Goal: Information Seeking & Learning: Find specific fact

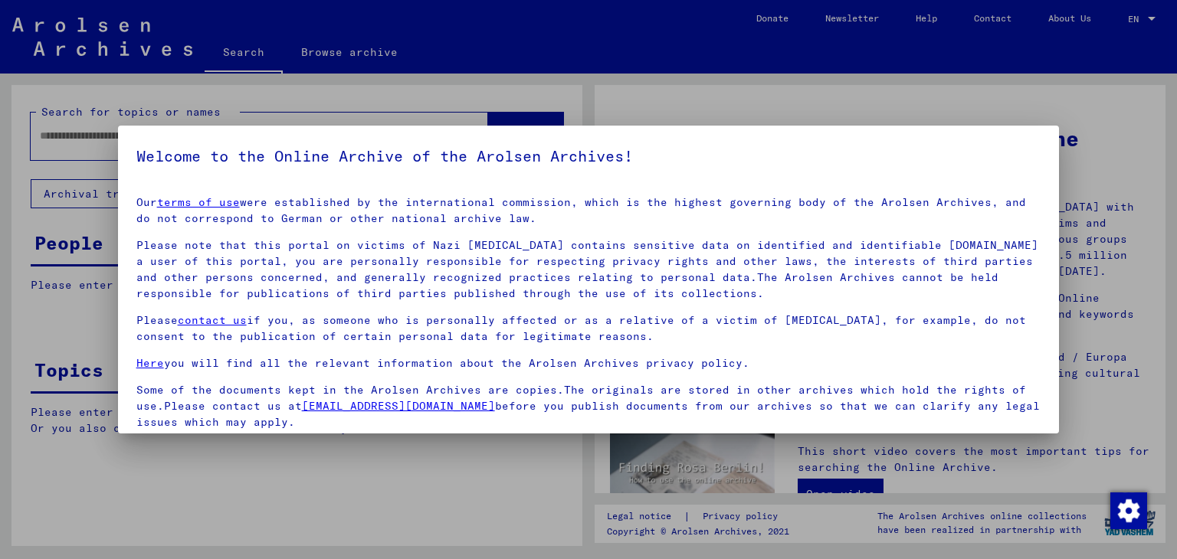
scroll to position [118, 0]
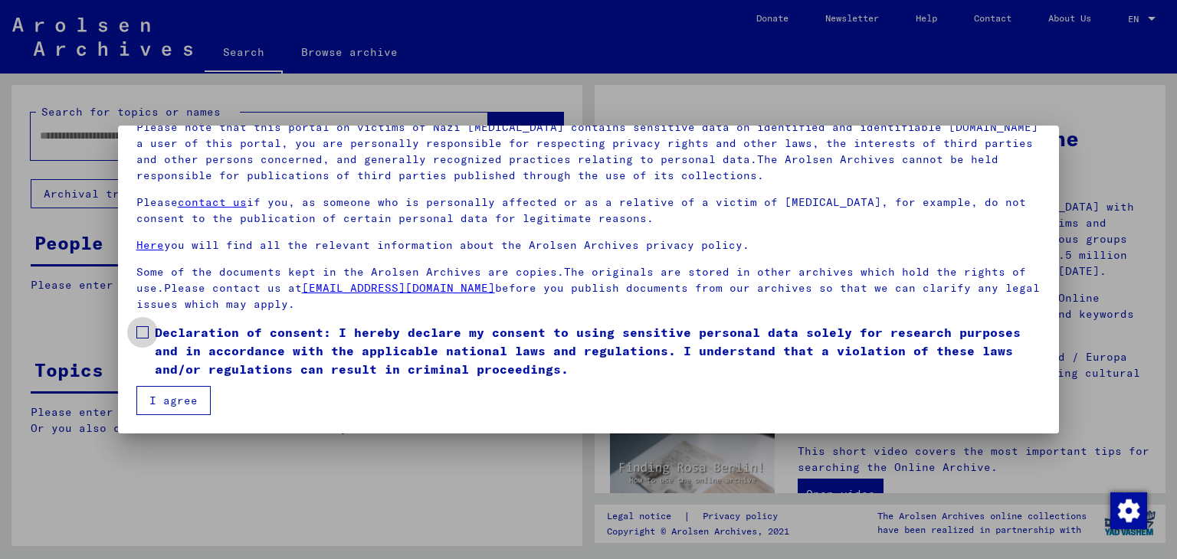
click at [142, 342] on label "Declaration of consent: I hereby declare my consent to using sensitive personal…" at bounding box center [588, 350] width 905 height 55
click at [152, 393] on button "I agree" at bounding box center [173, 400] width 74 height 29
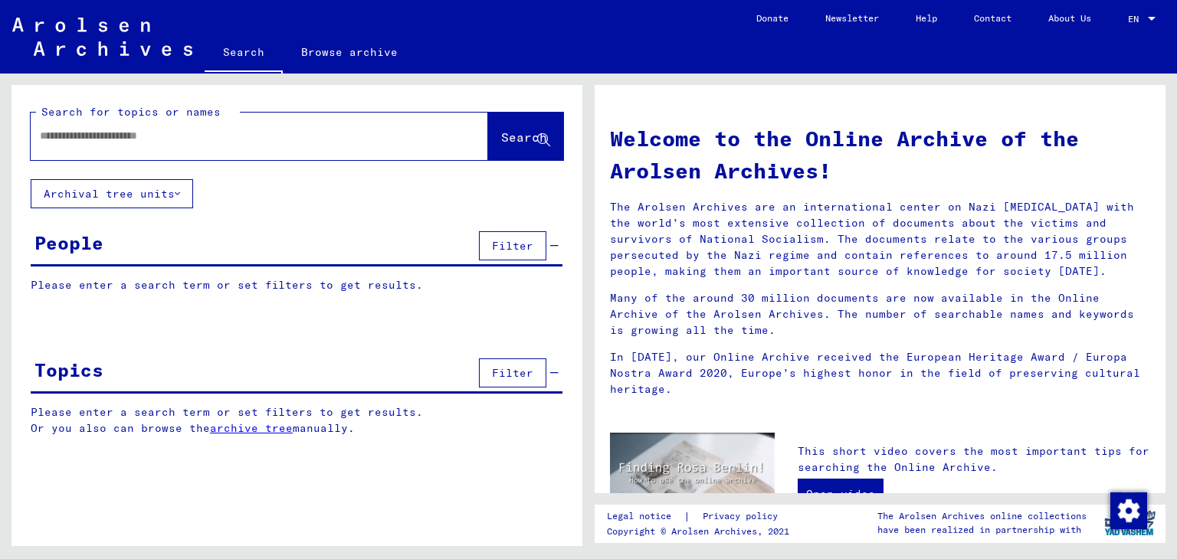
click at [141, 142] on input "text" at bounding box center [241, 136] width 402 height 16
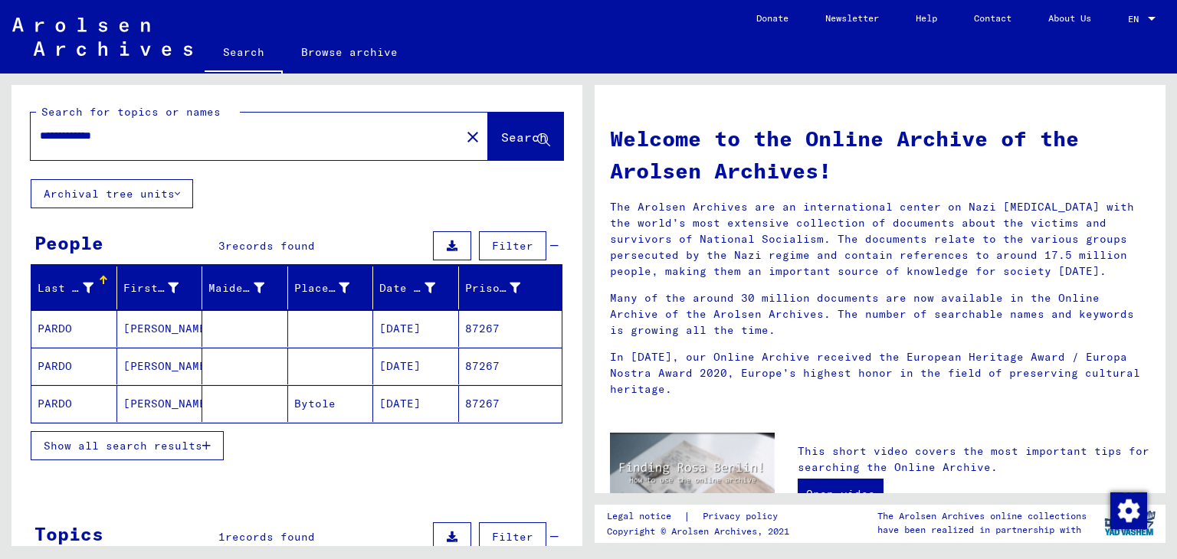
click at [165, 326] on mat-cell "[PERSON_NAME]" at bounding box center [160, 328] width 86 height 37
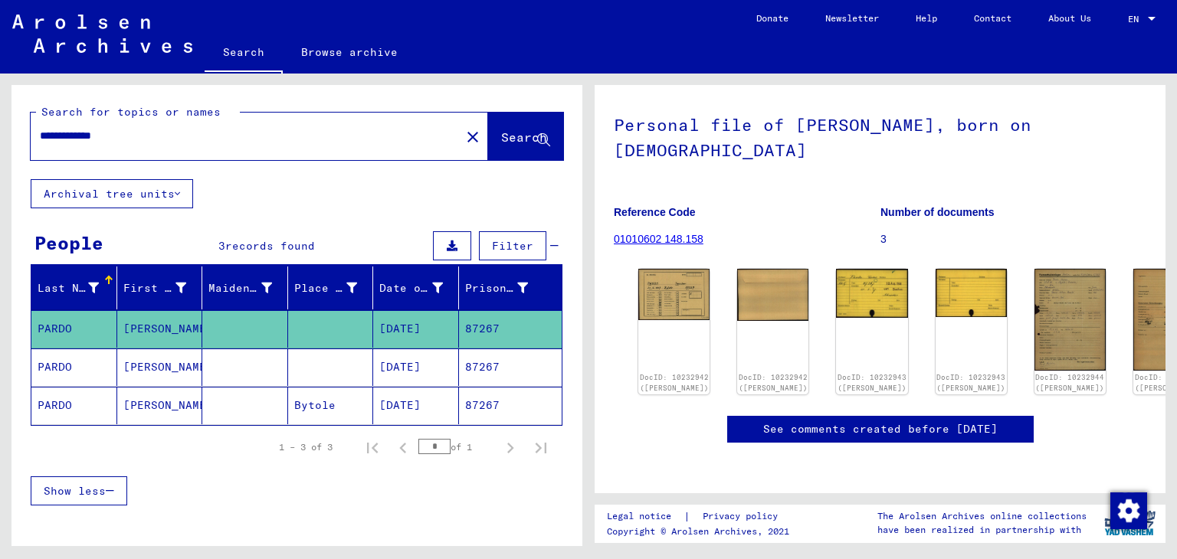
scroll to position [70, 0]
click at [653, 303] on img at bounding box center [674, 293] width 75 height 54
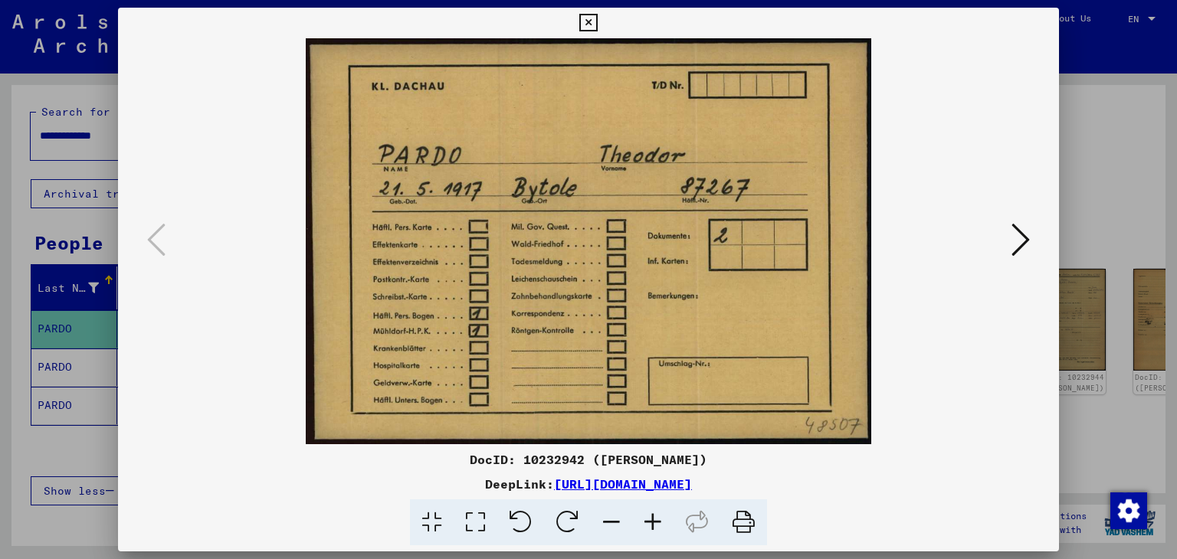
click at [1030, 235] on button at bounding box center [1021, 241] width 28 height 44
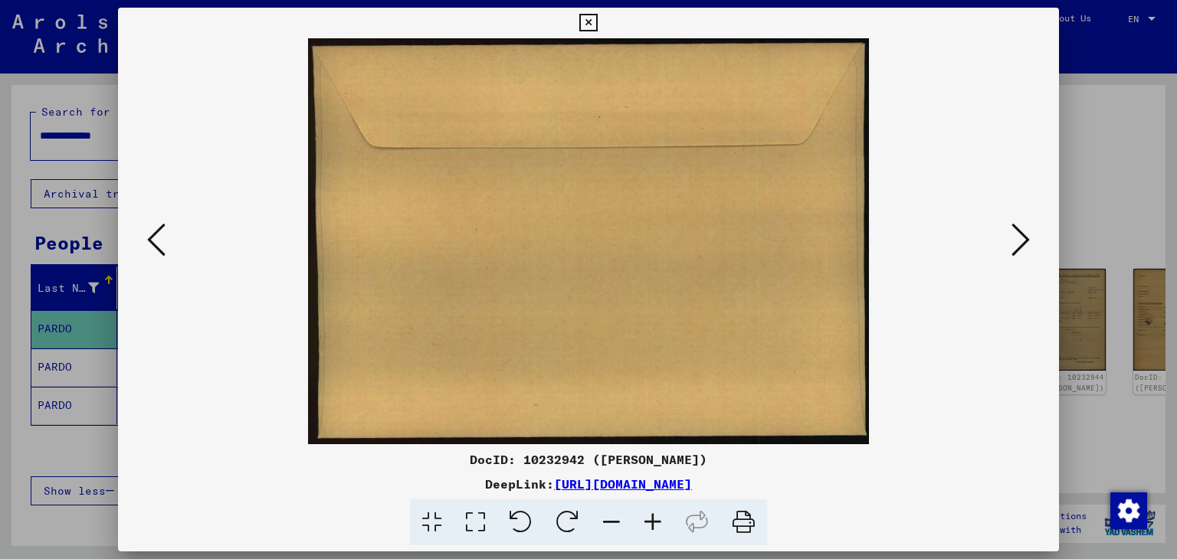
click at [1030, 235] on button at bounding box center [1021, 241] width 28 height 44
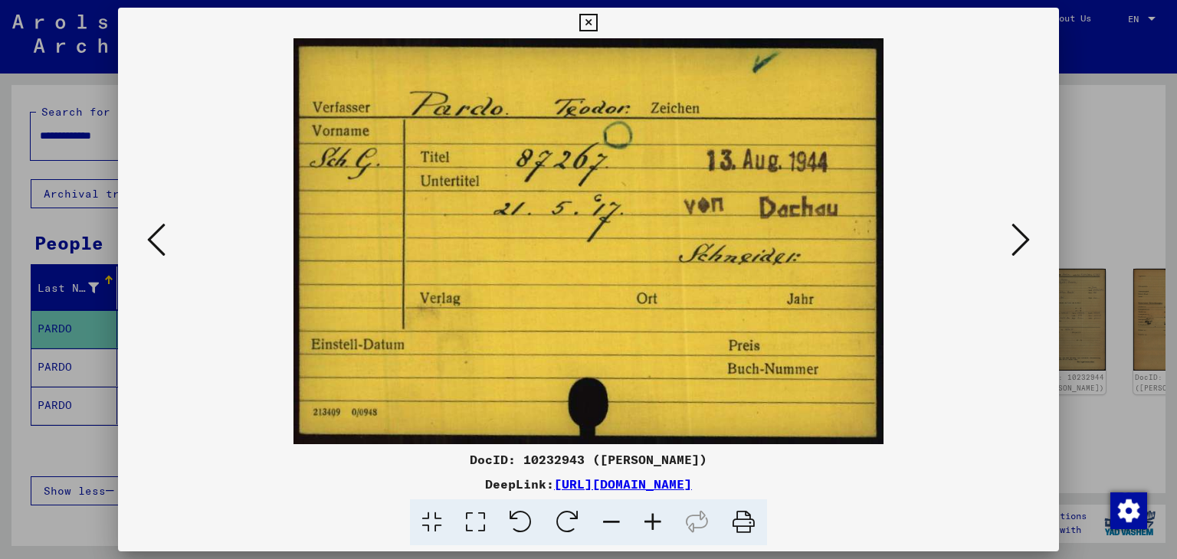
click at [1030, 235] on button at bounding box center [1021, 241] width 28 height 44
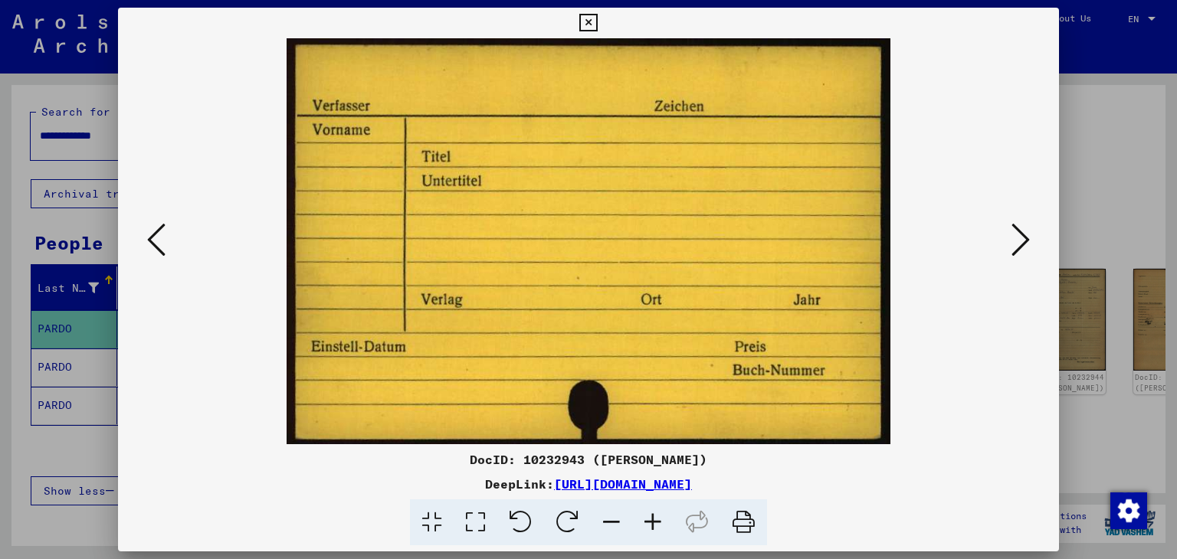
click at [1030, 235] on button at bounding box center [1021, 241] width 28 height 44
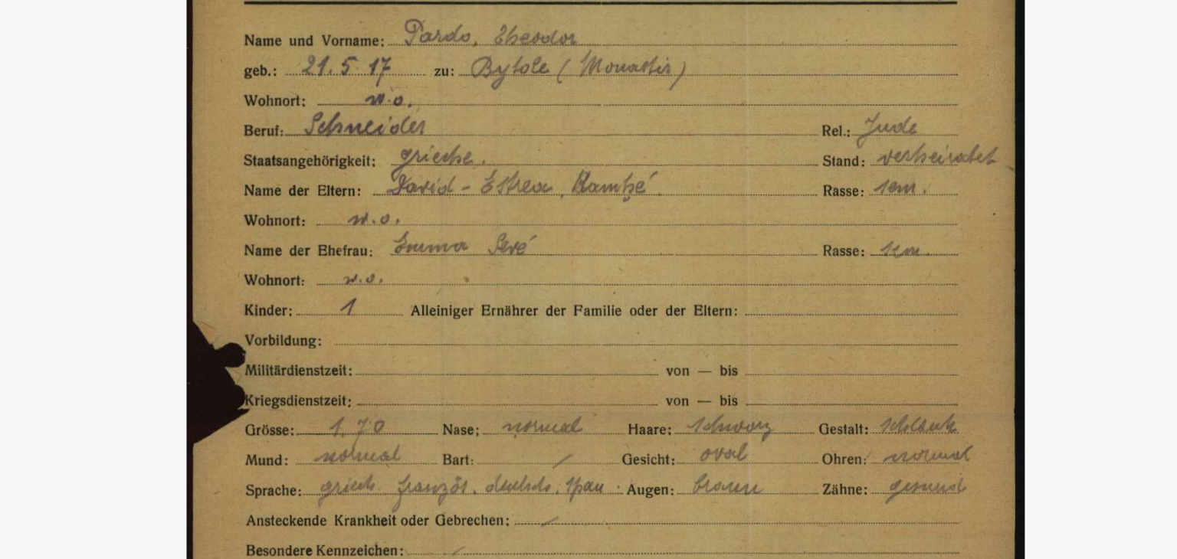
drag, startPoint x: 624, startPoint y: 119, endPoint x: 615, endPoint y: 154, distance: 35.5
click at [615, 154] on img at bounding box center [588, 241] width 837 height 406
drag, startPoint x: 583, startPoint y: 157, endPoint x: 575, endPoint y: 185, distance: 29.4
click at [575, 185] on img at bounding box center [588, 241] width 837 height 406
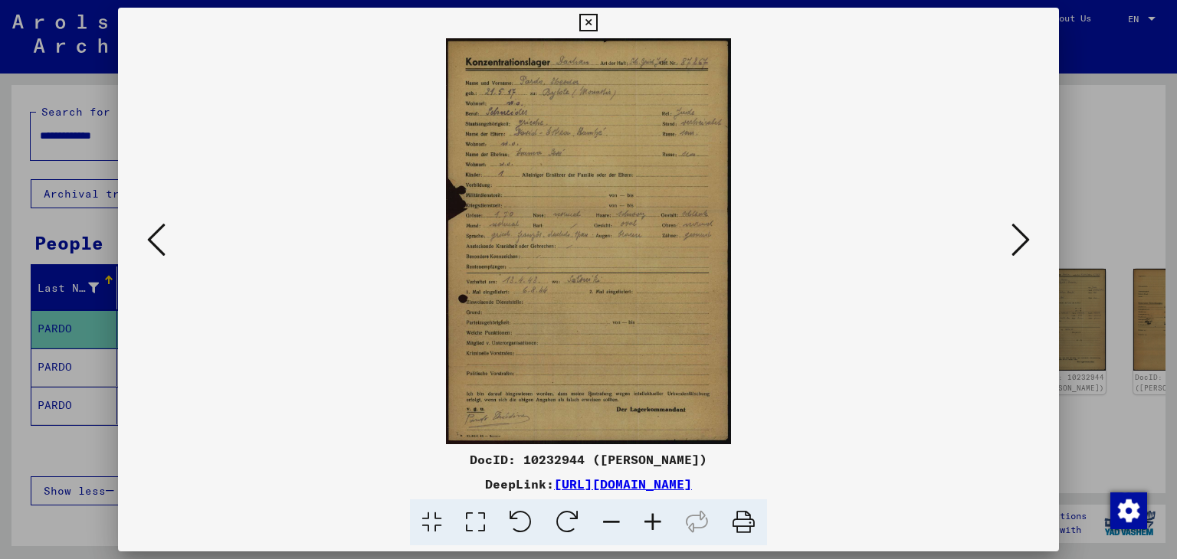
click at [0, 188] on div at bounding box center [588, 279] width 1177 height 559
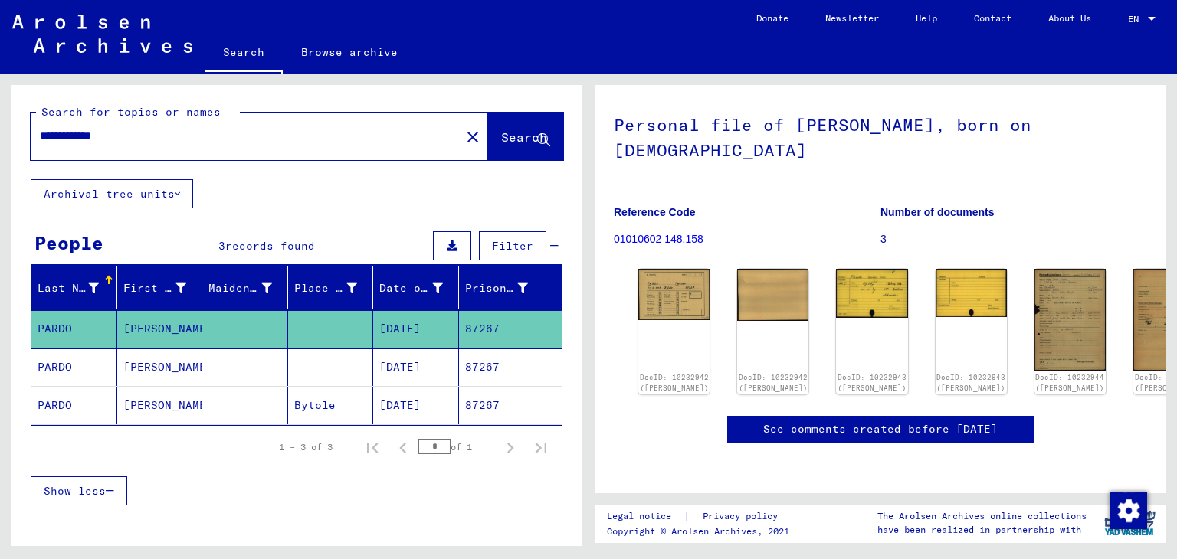
click at [393, 376] on mat-cell "[DATE]" at bounding box center [416, 368] width 86 height 38
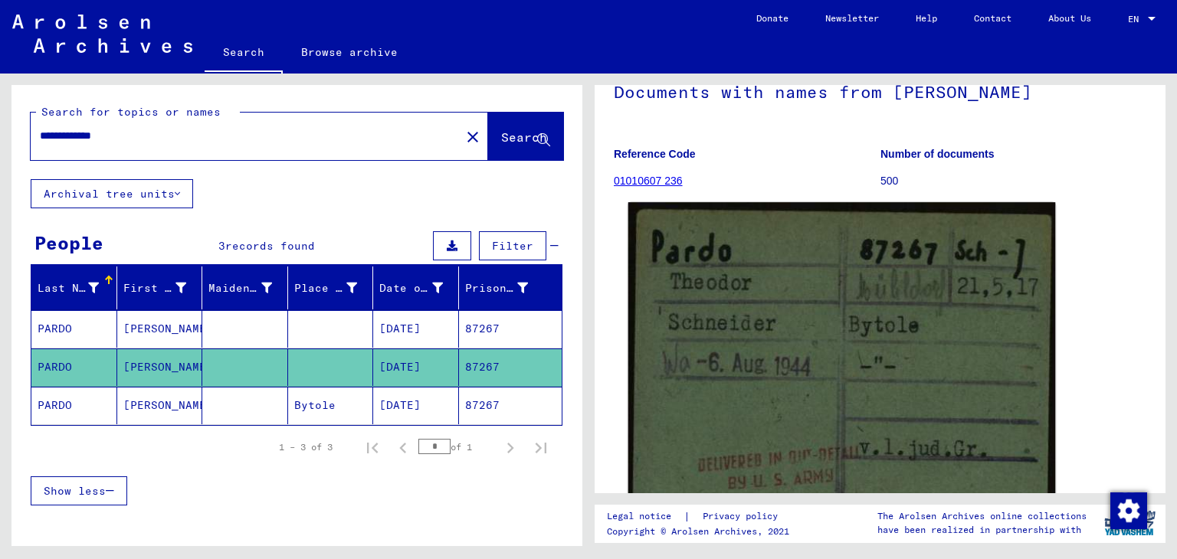
scroll to position [211, 0]
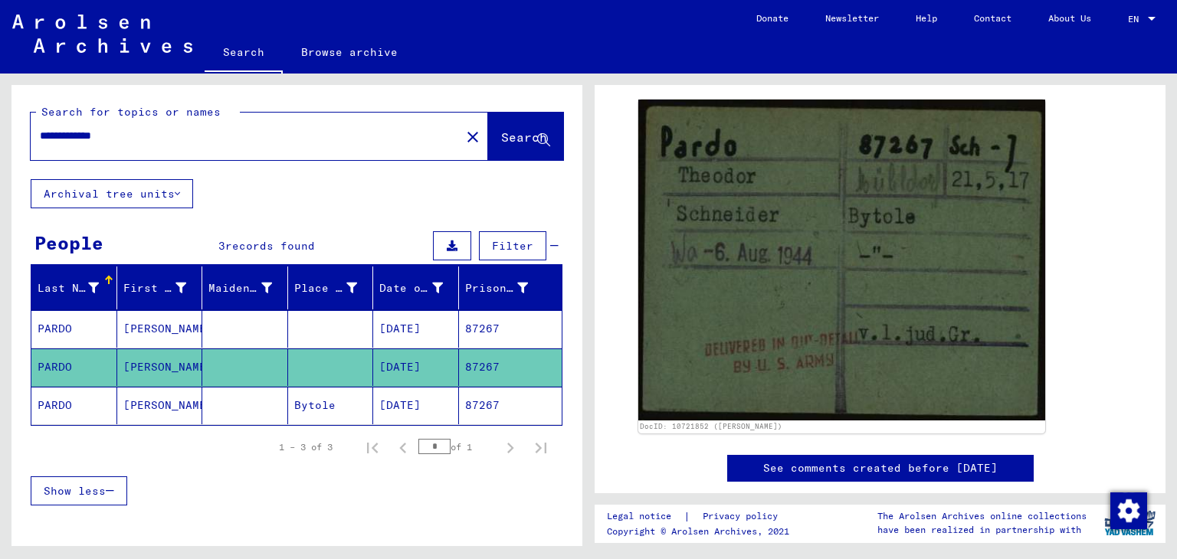
click at [419, 414] on mat-cell "[DATE]" at bounding box center [416, 406] width 86 height 38
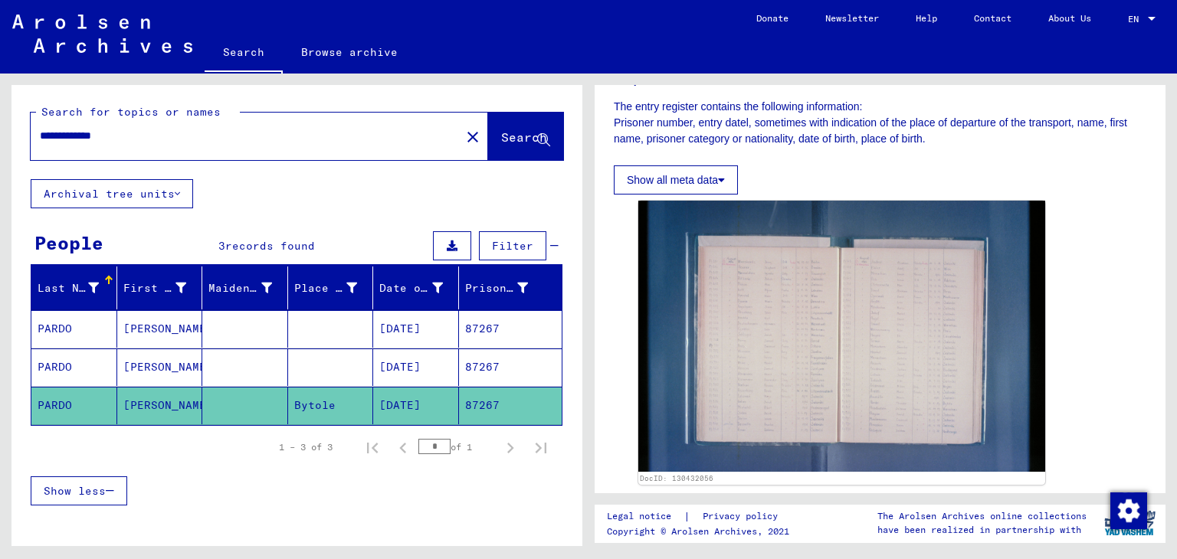
scroll to position [257, 0]
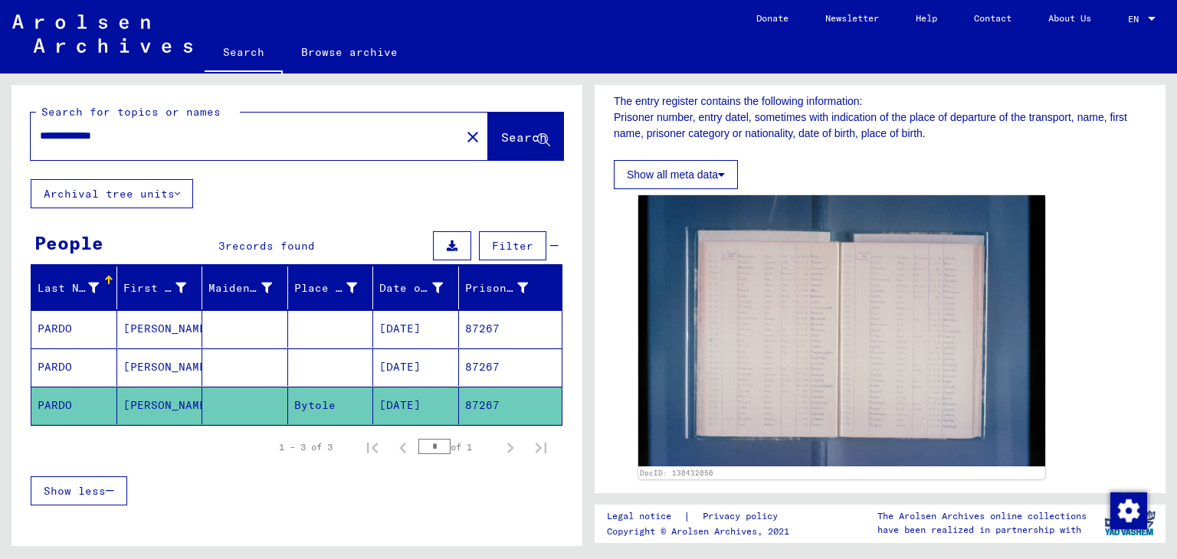
click at [392, 322] on mat-cell "[DATE]" at bounding box center [416, 329] width 86 height 38
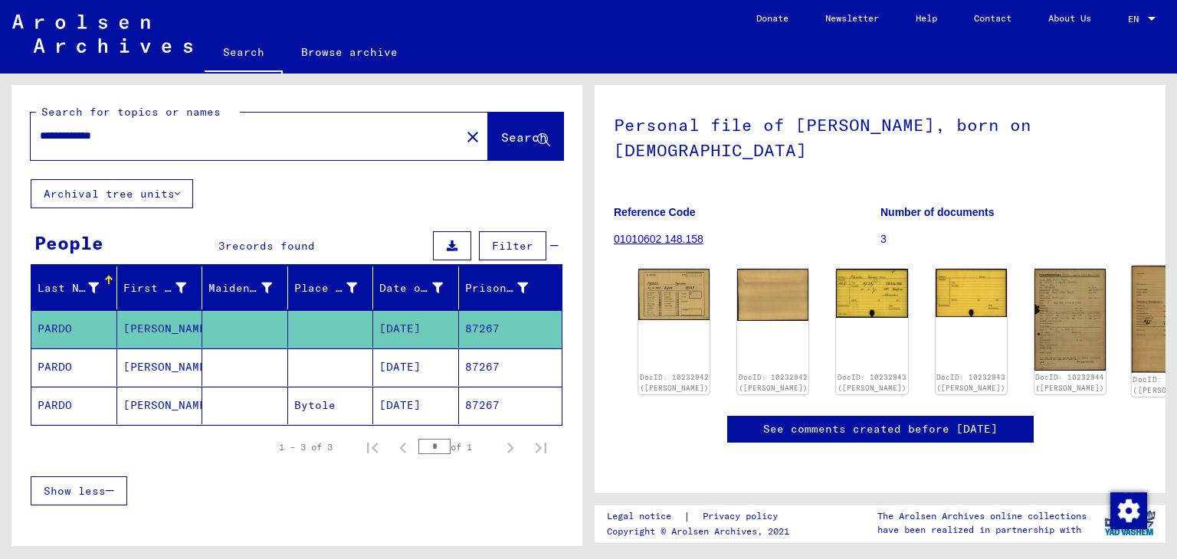
click at [1131, 272] on img at bounding box center [1168, 319] width 75 height 107
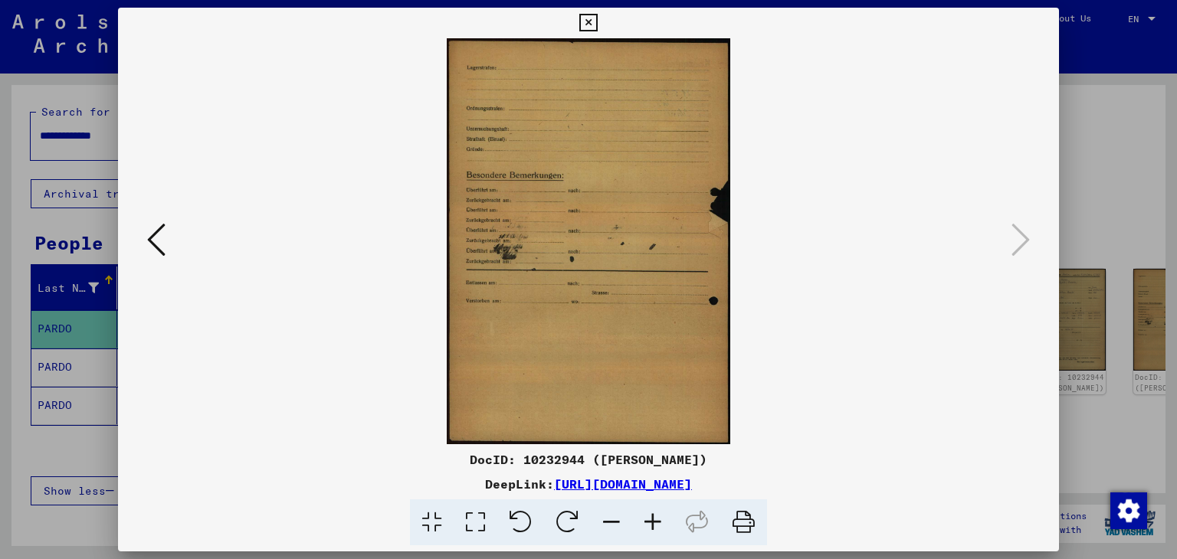
click at [157, 235] on icon at bounding box center [156, 239] width 18 height 37
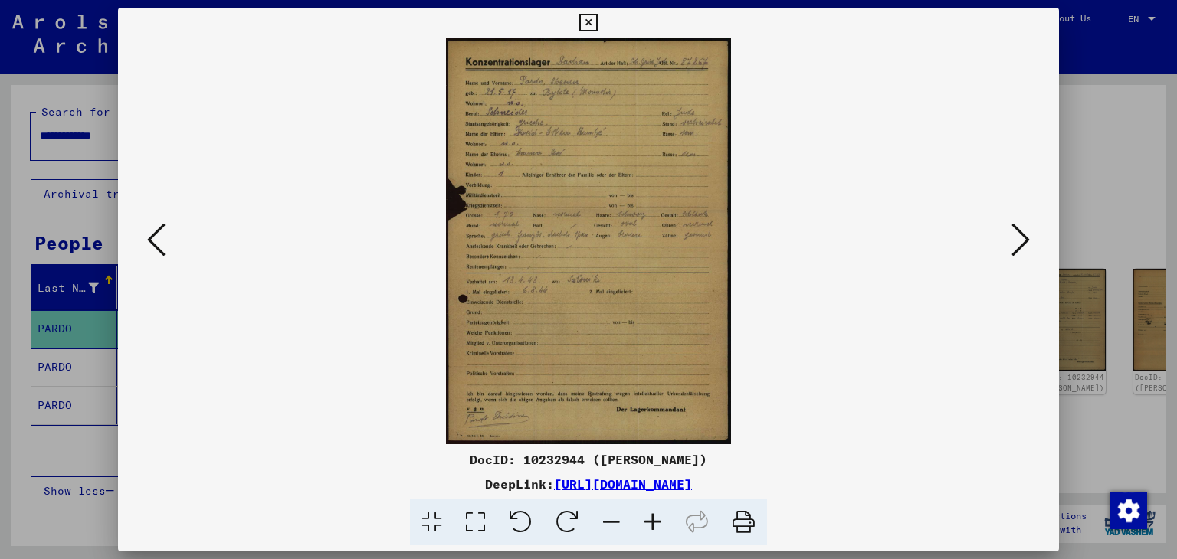
click at [1106, 66] on div at bounding box center [588, 279] width 1177 height 559
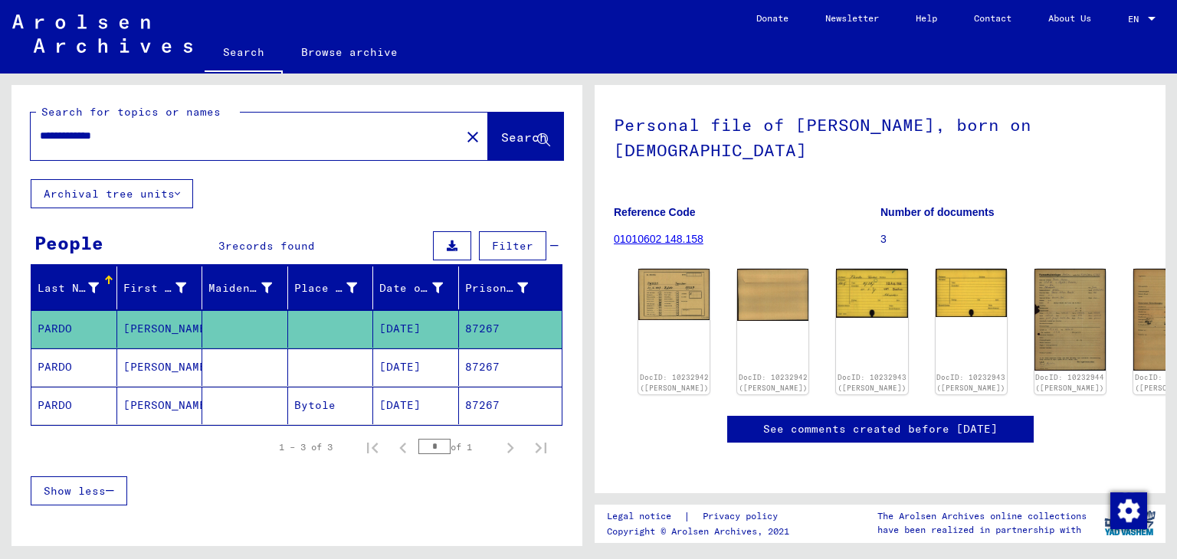
click at [72, 141] on input "**********" at bounding box center [245, 136] width 411 height 16
type input "**********"
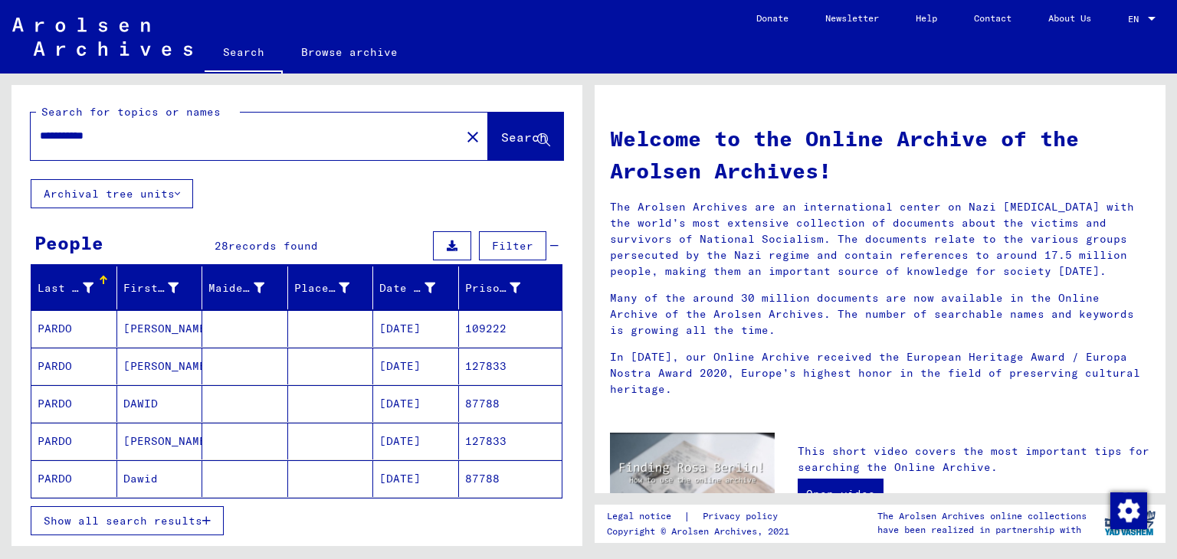
click at [273, 325] on mat-cell at bounding box center [245, 328] width 86 height 37
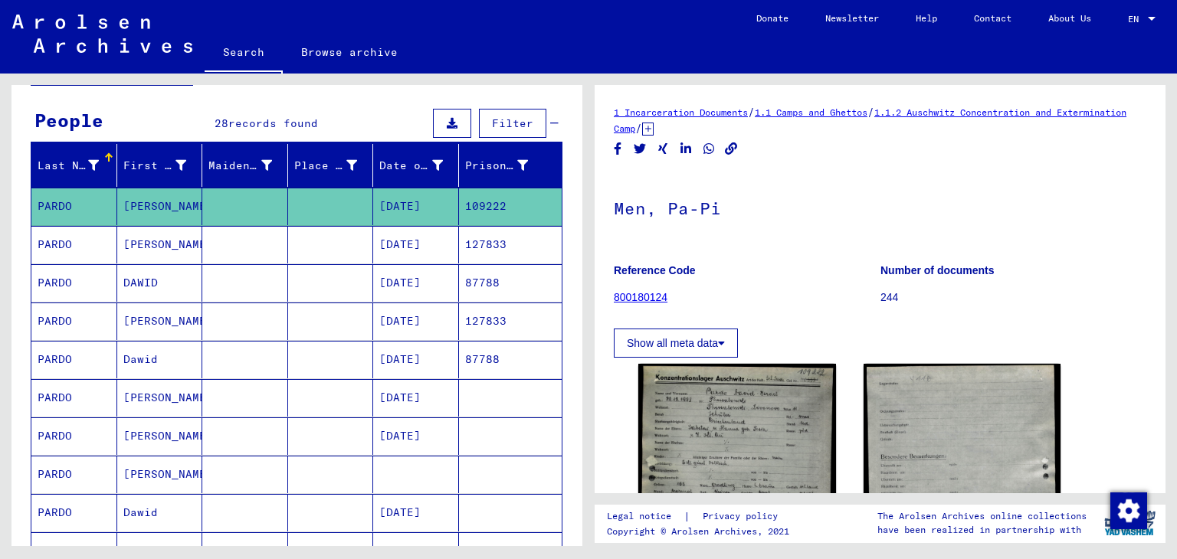
scroll to position [181, 0]
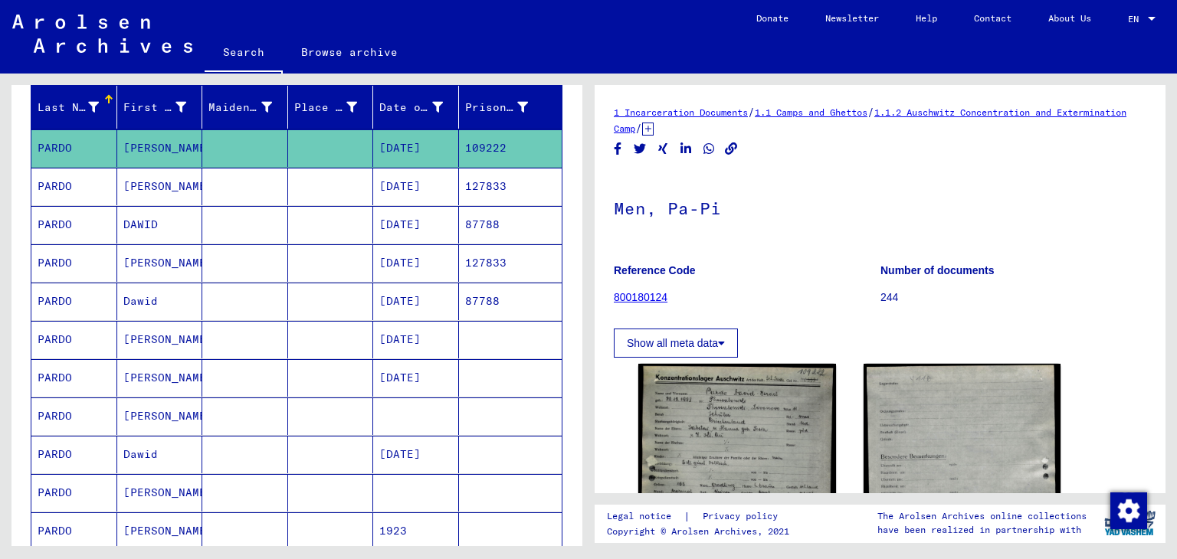
click at [224, 404] on mat-cell at bounding box center [245, 417] width 86 height 38
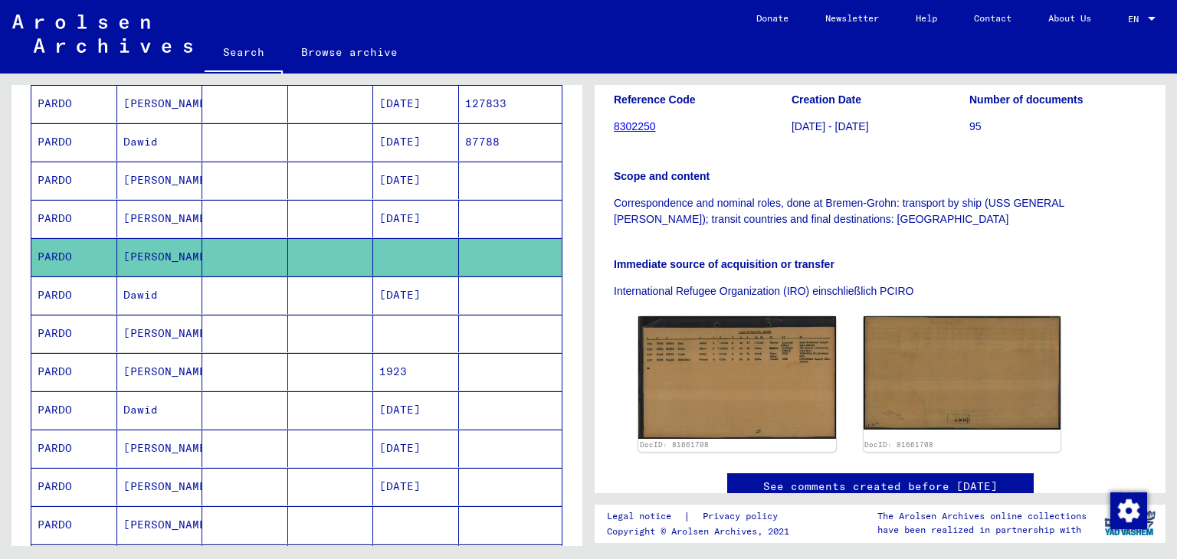
scroll to position [340, 0]
click at [388, 329] on mat-cell at bounding box center [416, 334] width 86 height 38
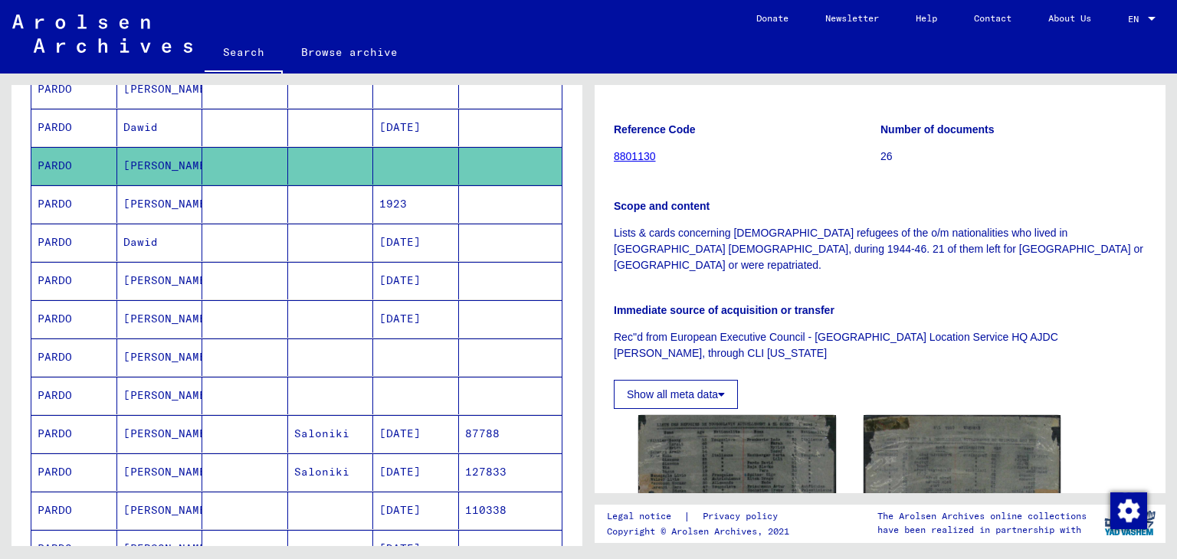
scroll to position [429, 0]
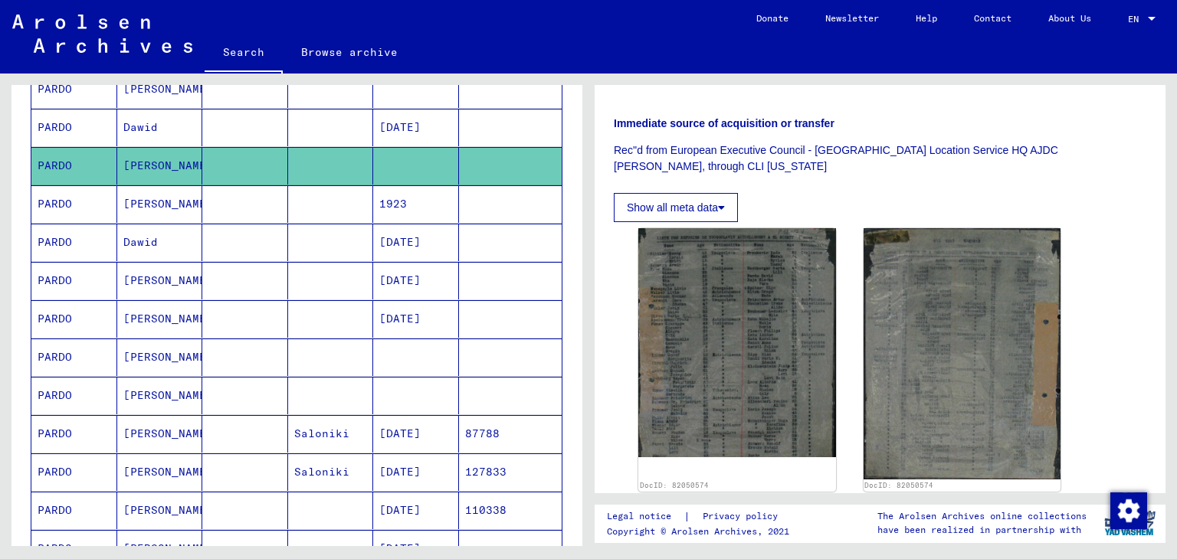
click at [396, 345] on mat-cell at bounding box center [416, 358] width 86 height 38
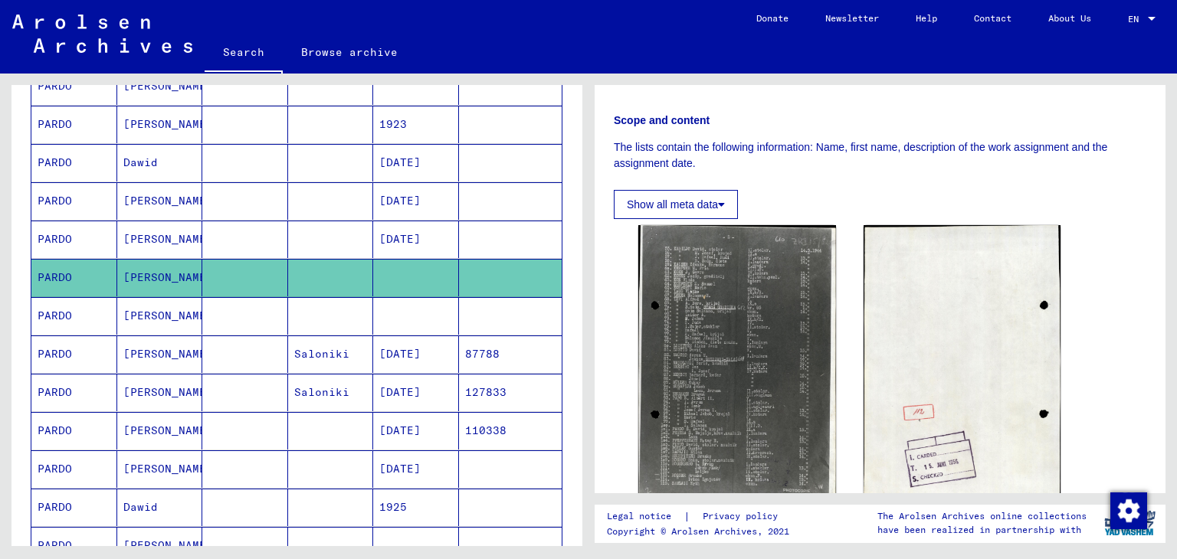
scroll to position [293, 0]
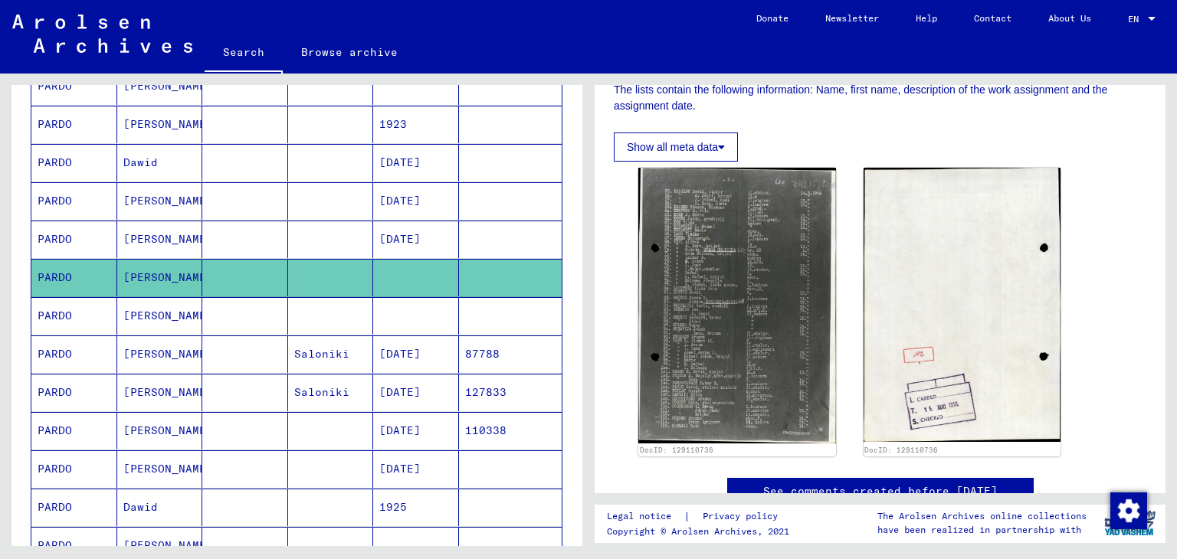
click at [437, 300] on mat-cell at bounding box center [416, 316] width 86 height 38
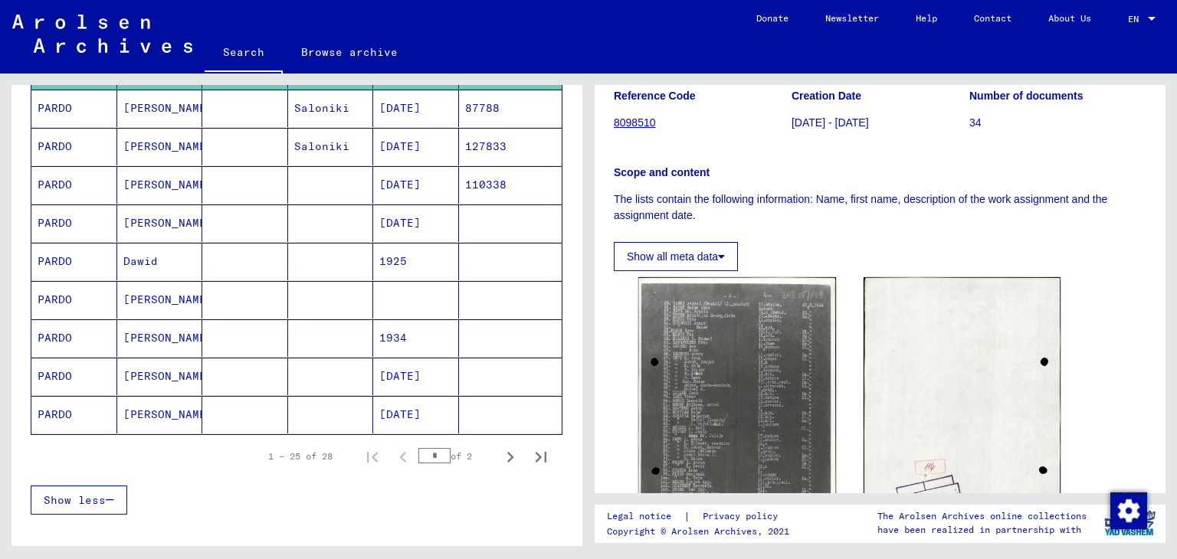
scroll to position [836, 0]
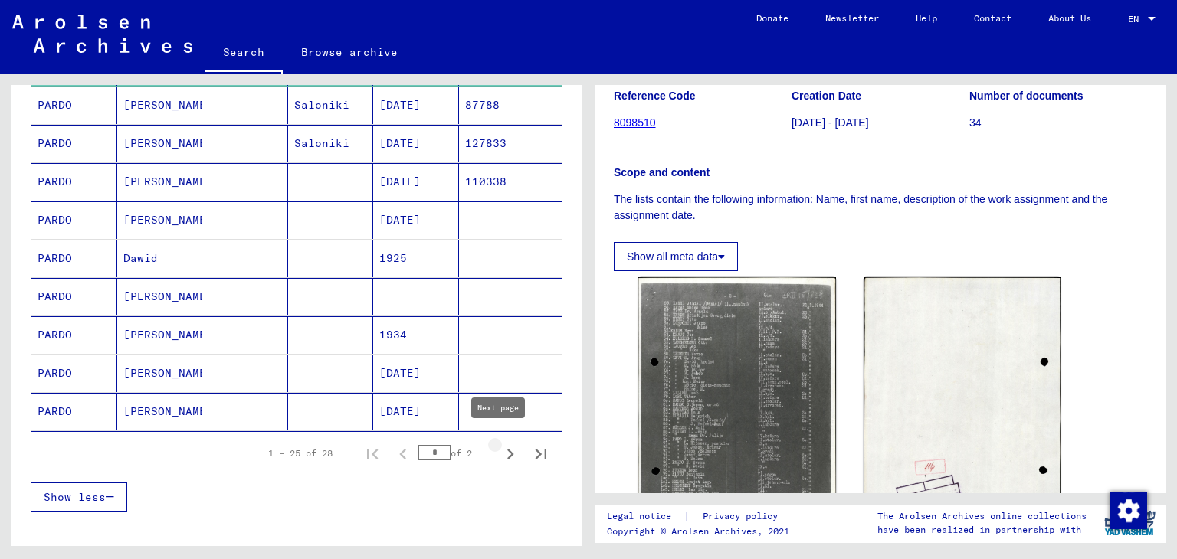
click at [499, 444] on icon "Next page" at bounding box center [509, 454] width 21 height 21
type input "*"
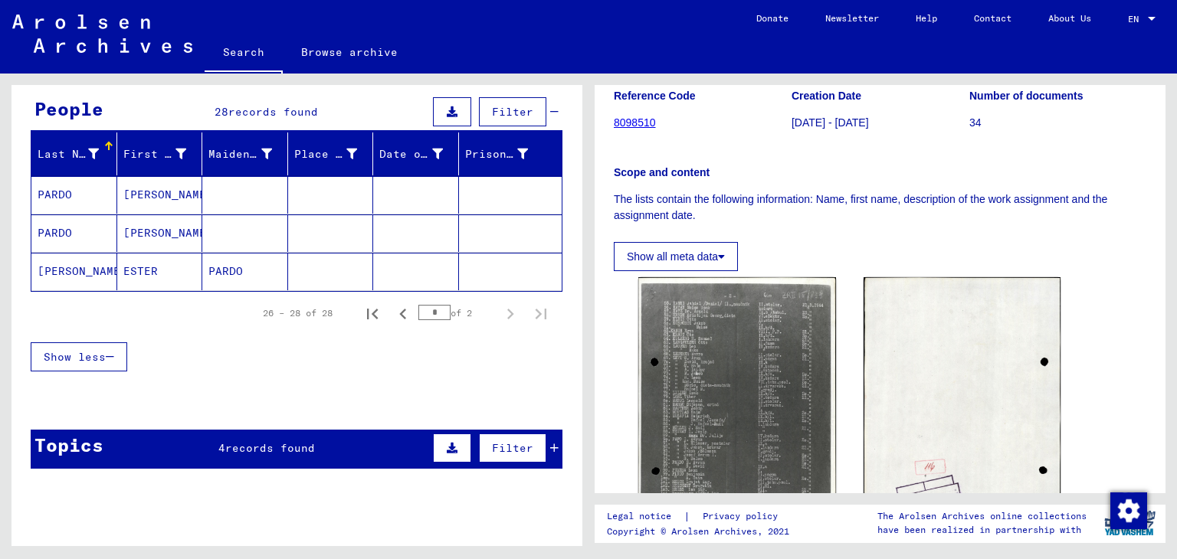
click at [277, 178] on mat-cell at bounding box center [245, 195] width 86 height 38
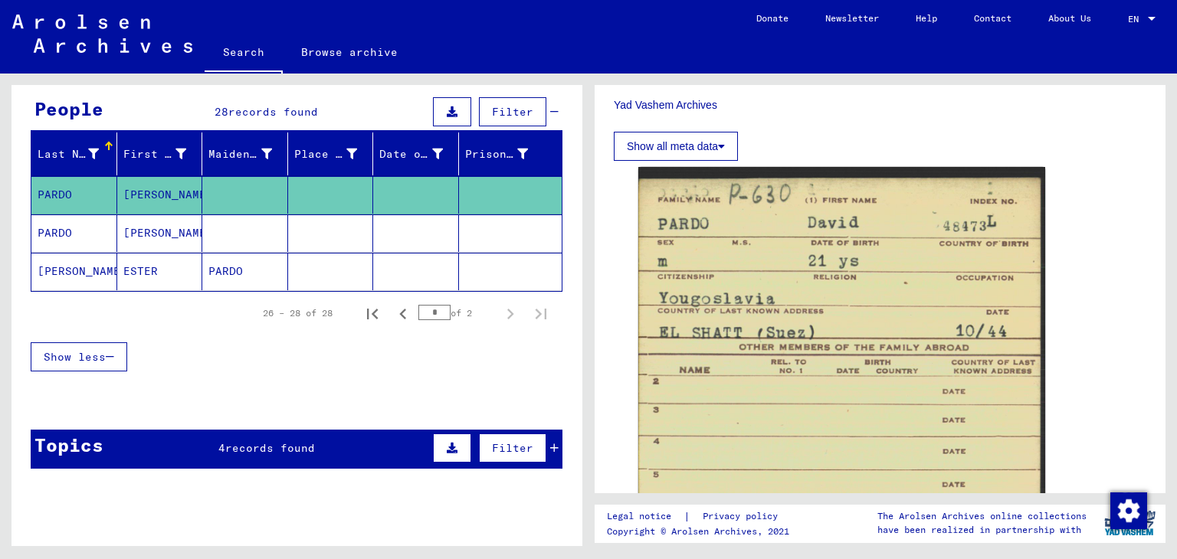
click at [462, 267] on mat-cell at bounding box center [510, 272] width 103 height 38
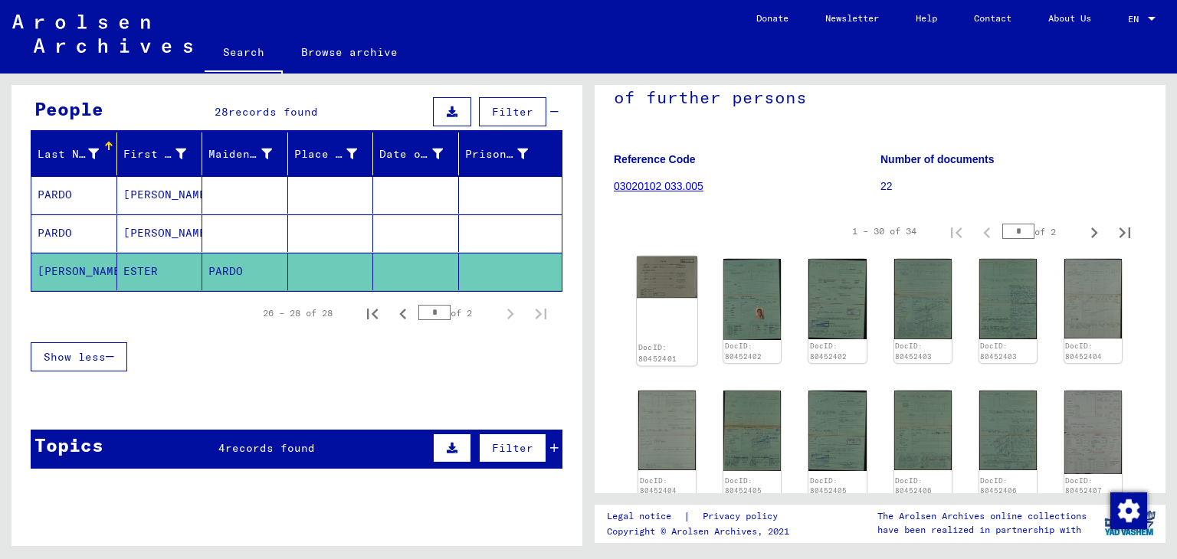
click at [666, 266] on img at bounding box center [667, 278] width 61 height 42
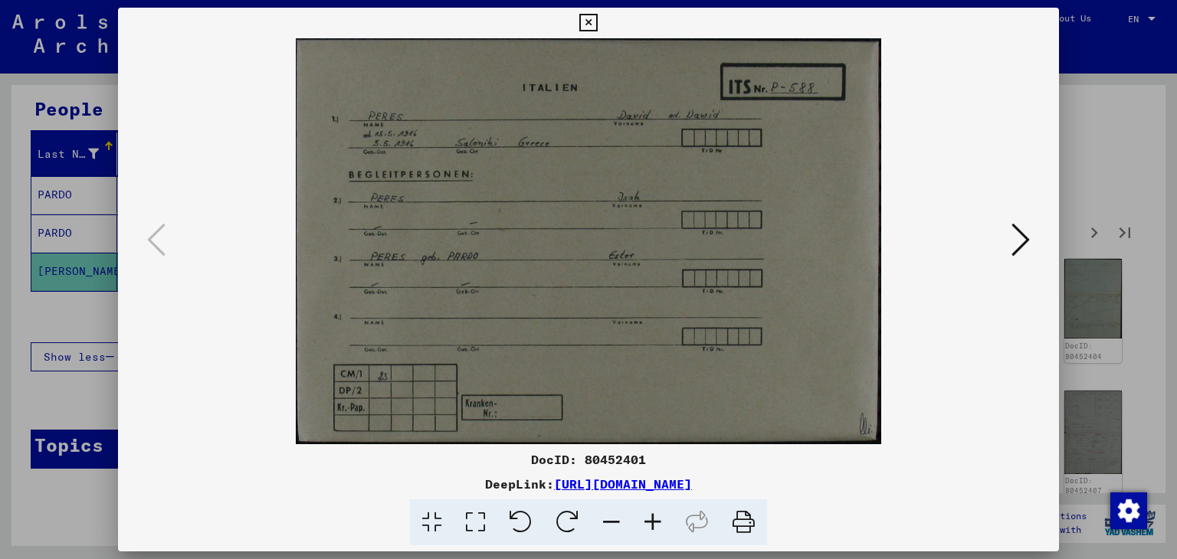
click at [1026, 222] on icon at bounding box center [1020, 239] width 18 height 37
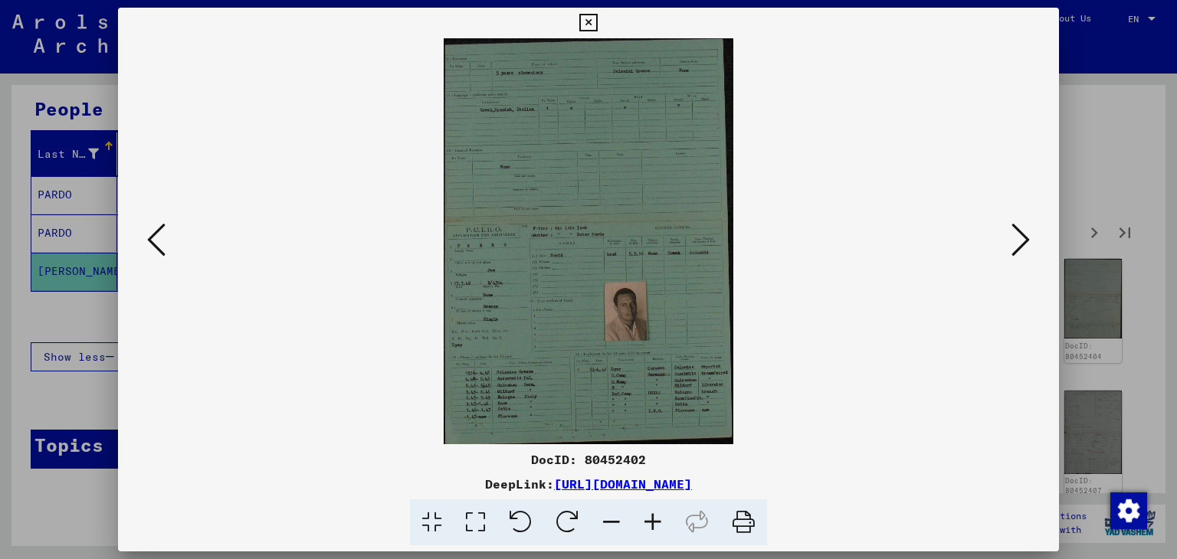
click at [1026, 237] on icon at bounding box center [1020, 239] width 18 height 37
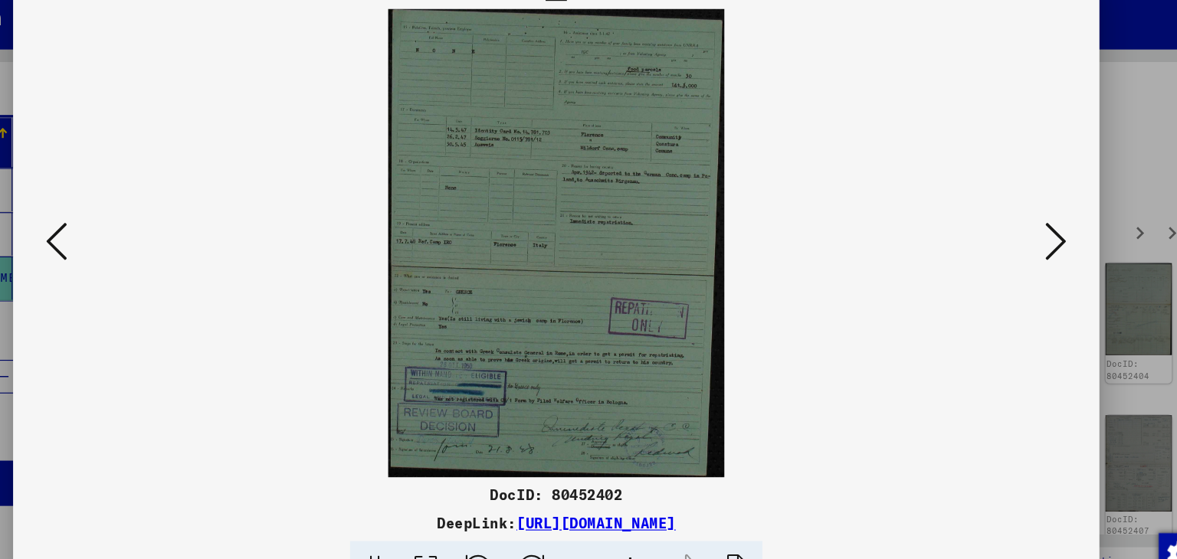
click at [1019, 241] on icon at bounding box center [1020, 239] width 18 height 37
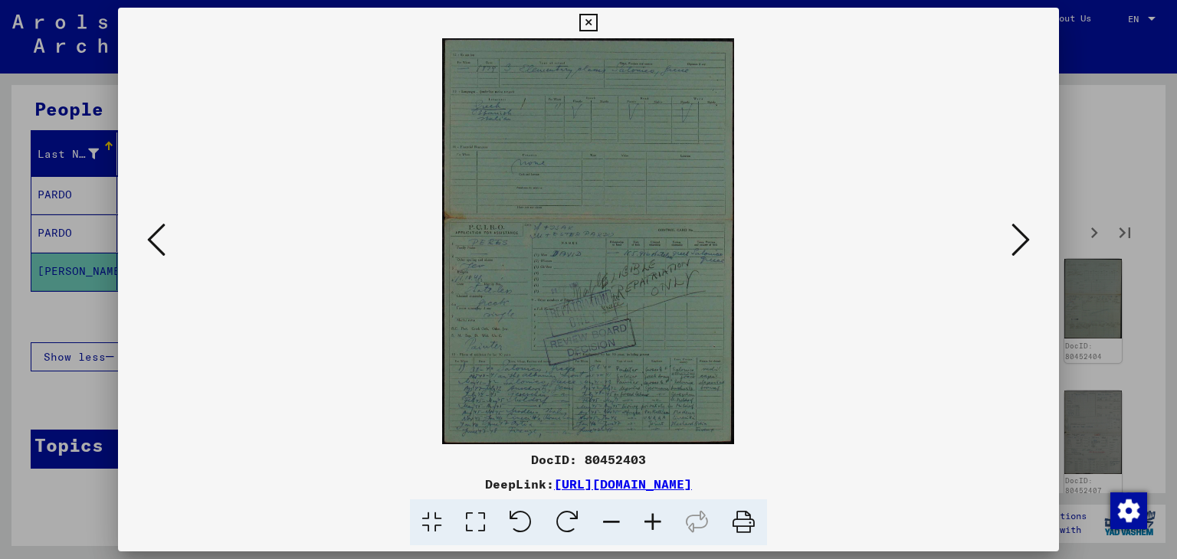
click at [1012, 247] on icon at bounding box center [1020, 239] width 18 height 37
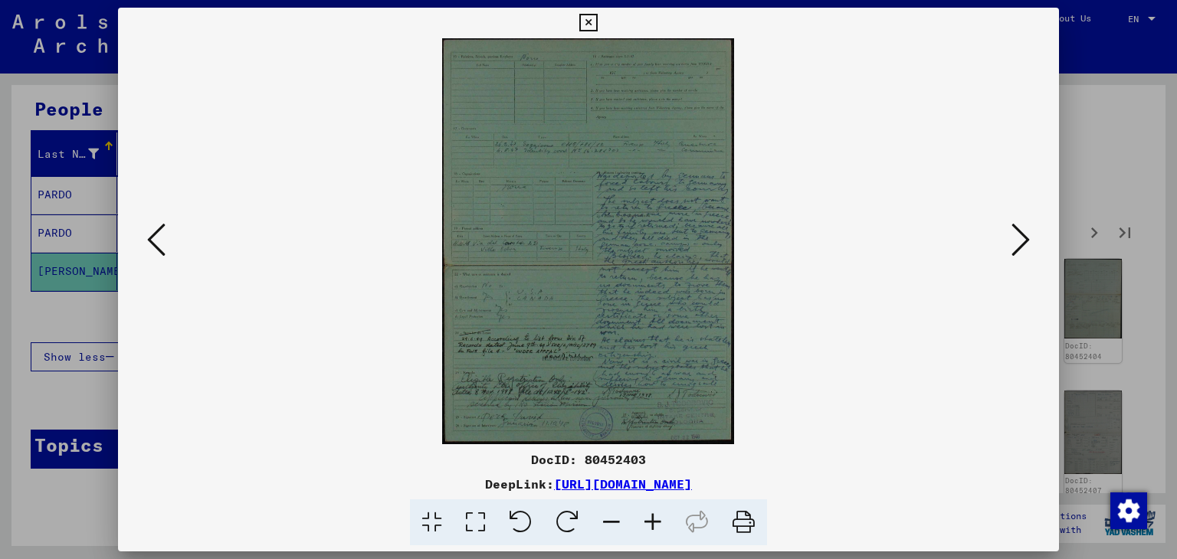
click at [1012, 247] on icon at bounding box center [1020, 239] width 18 height 37
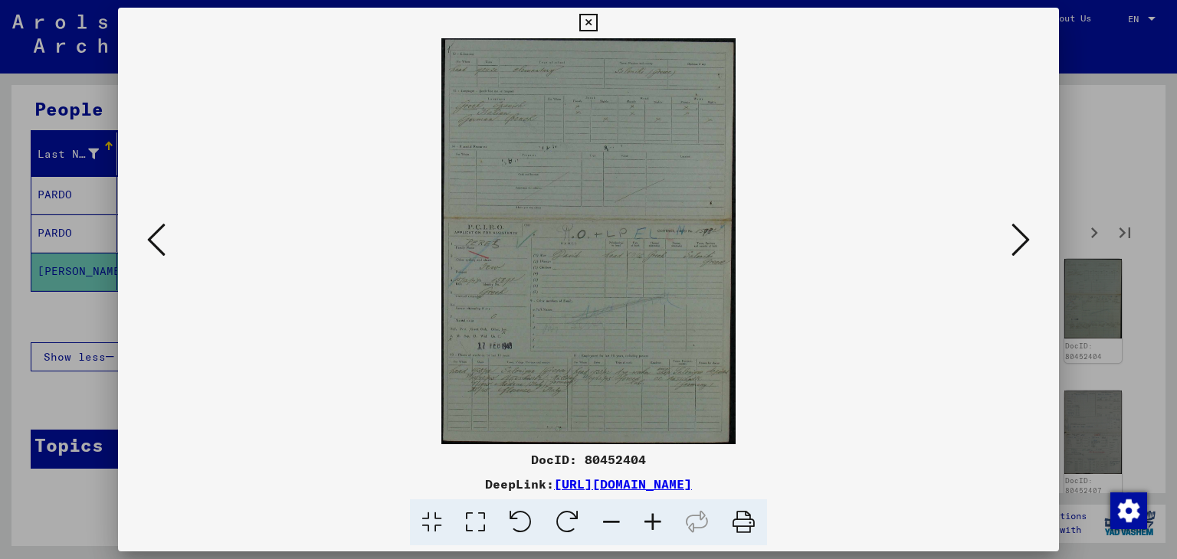
click at [1026, 228] on icon at bounding box center [1020, 239] width 18 height 37
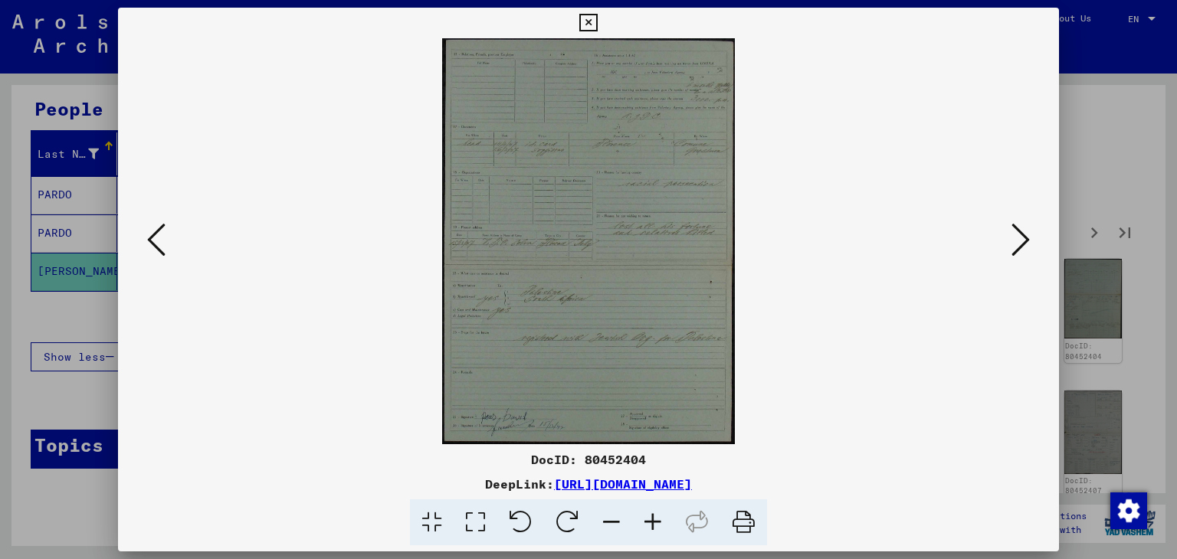
click at [1026, 228] on icon at bounding box center [1020, 239] width 18 height 37
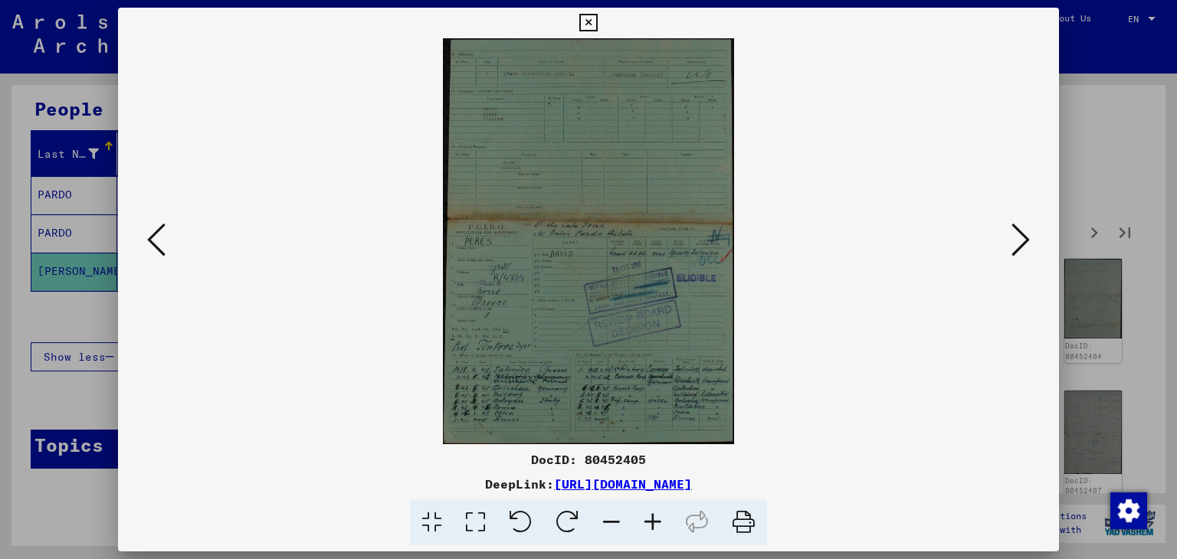
click at [1026, 228] on icon at bounding box center [1020, 239] width 18 height 37
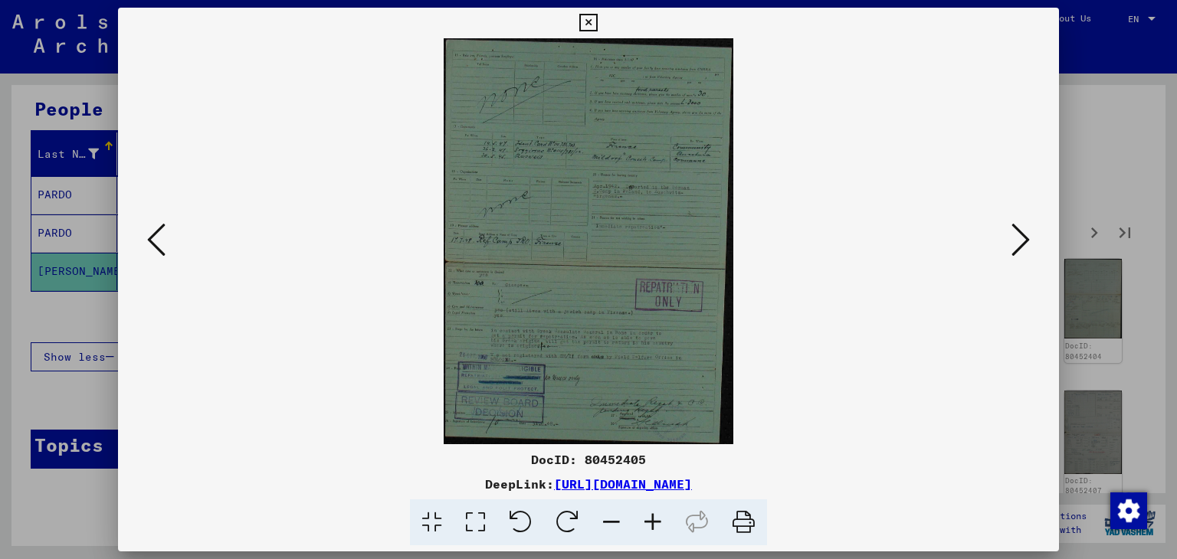
click at [1026, 228] on icon at bounding box center [1020, 239] width 18 height 37
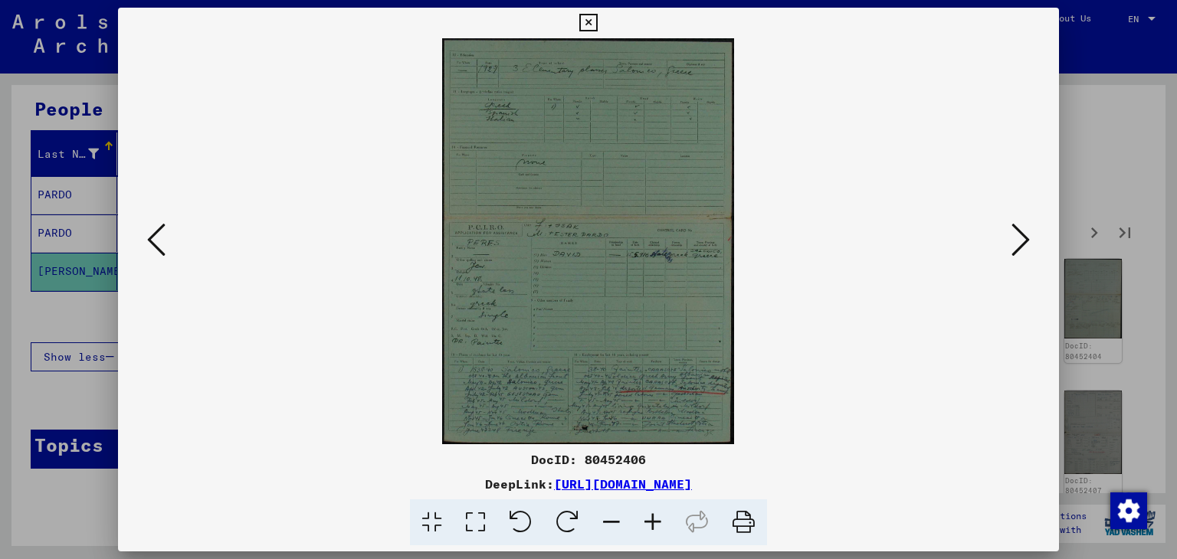
click at [1010, 229] on button at bounding box center [1021, 241] width 28 height 44
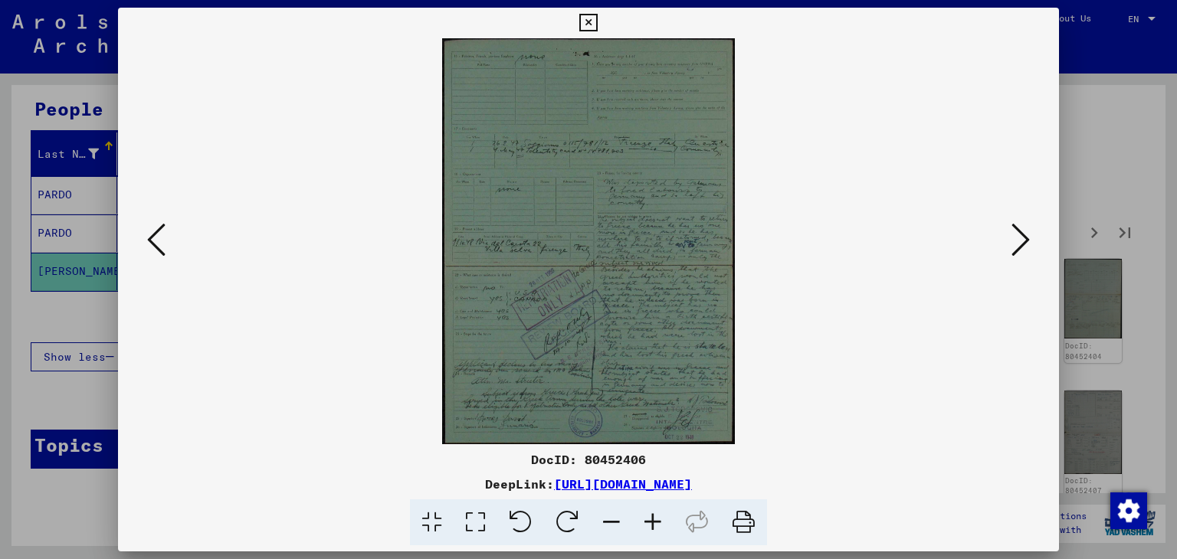
click at [1014, 237] on icon at bounding box center [1020, 239] width 18 height 37
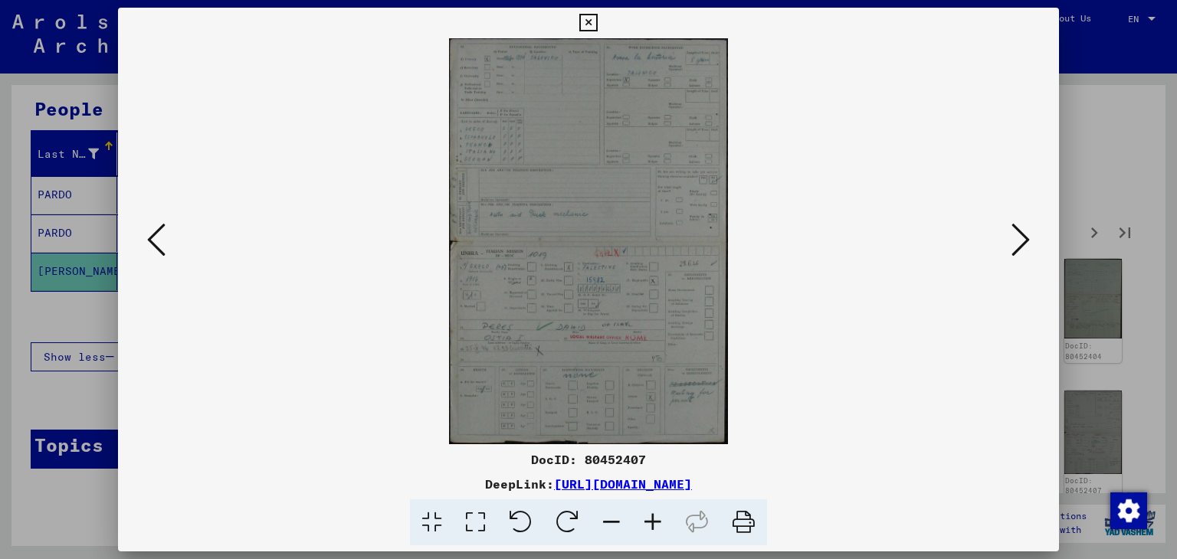
click at [1019, 237] on icon at bounding box center [1020, 239] width 18 height 37
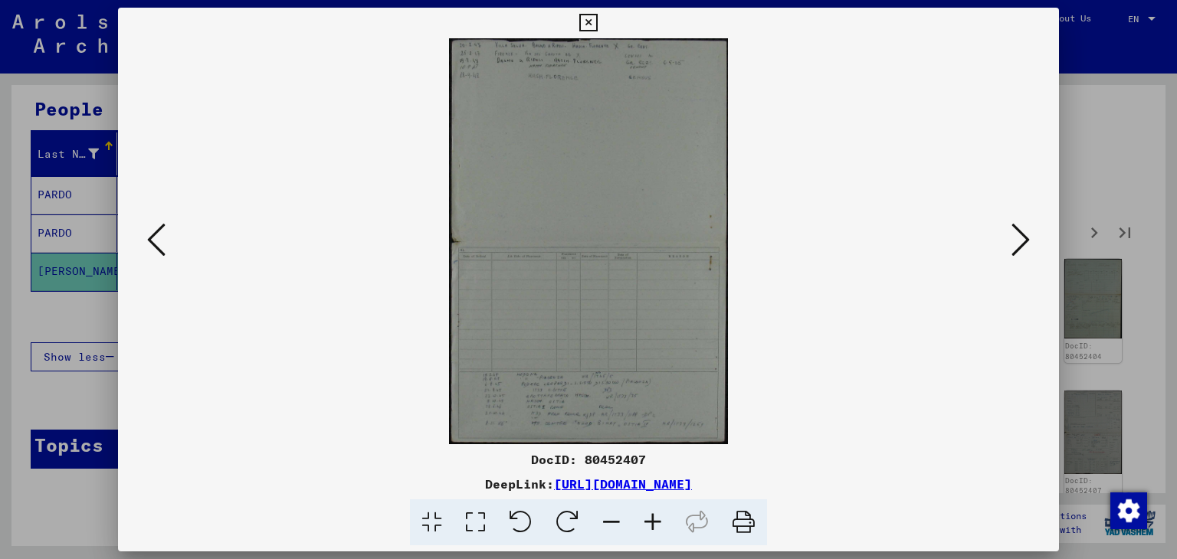
click at [1020, 227] on icon at bounding box center [1020, 239] width 18 height 37
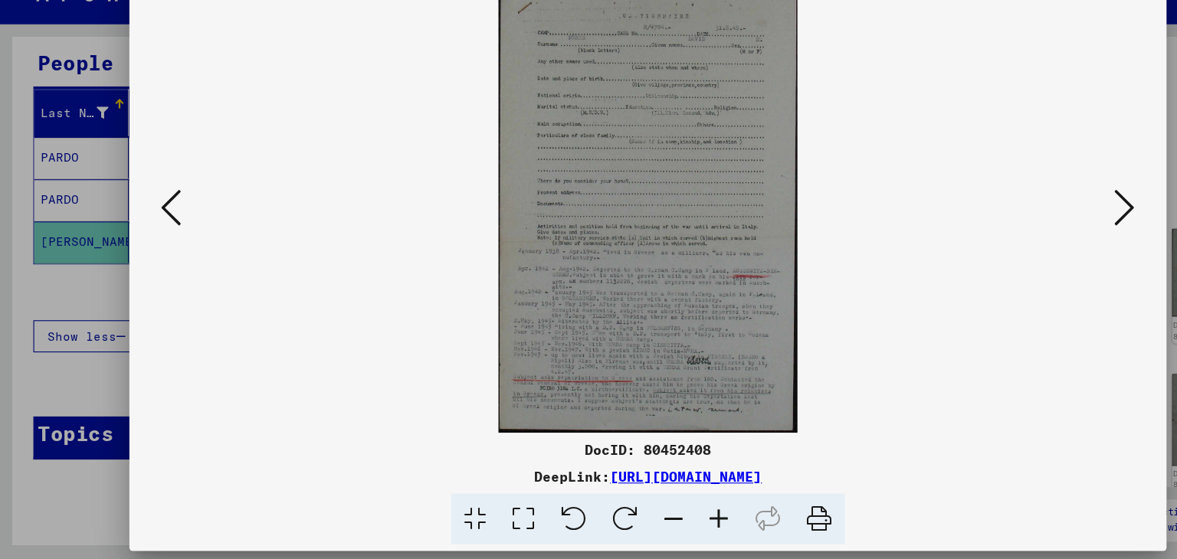
click at [1011, 248] on icon at bounding box center [1020, 239] width 18 height 37
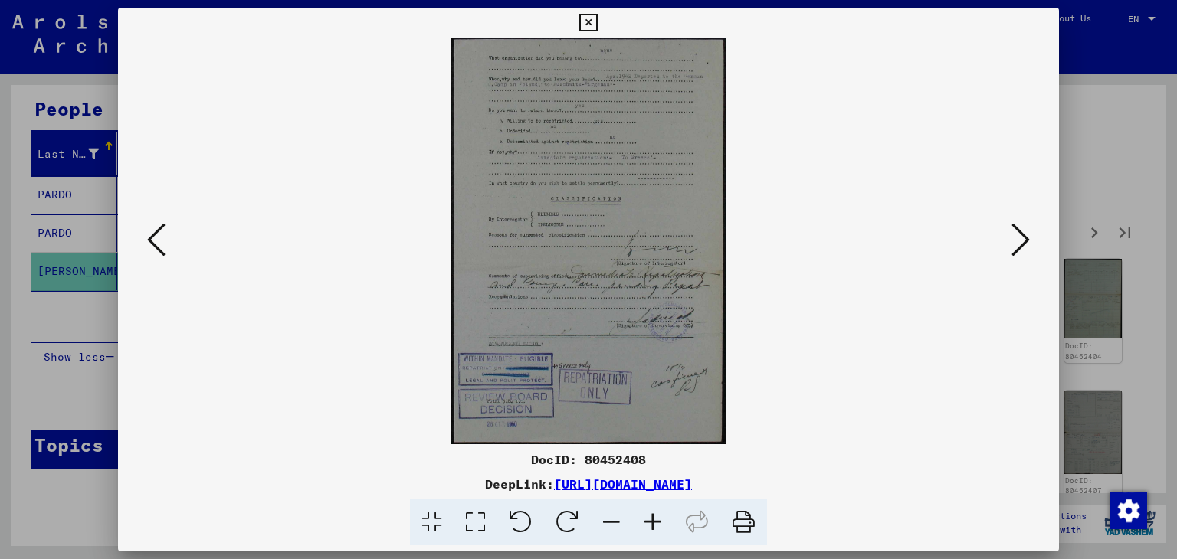
click at [1017, 237] on icon at bounding box center [1020, 239] width 18 height 37
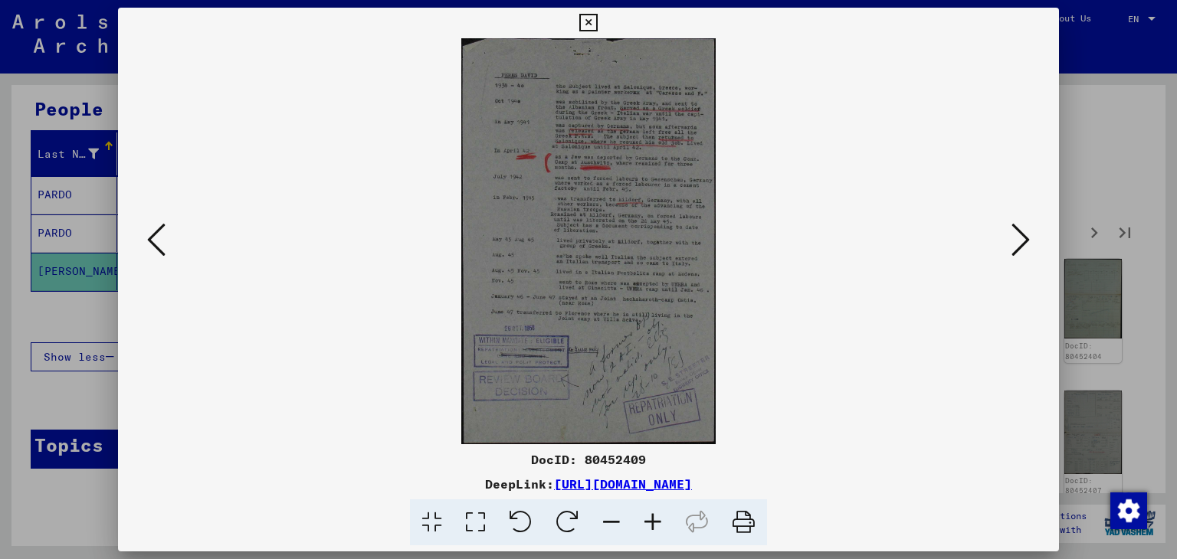
click at [1017, 237] on icon at bounding box center [1020, 239] width 18 height 37
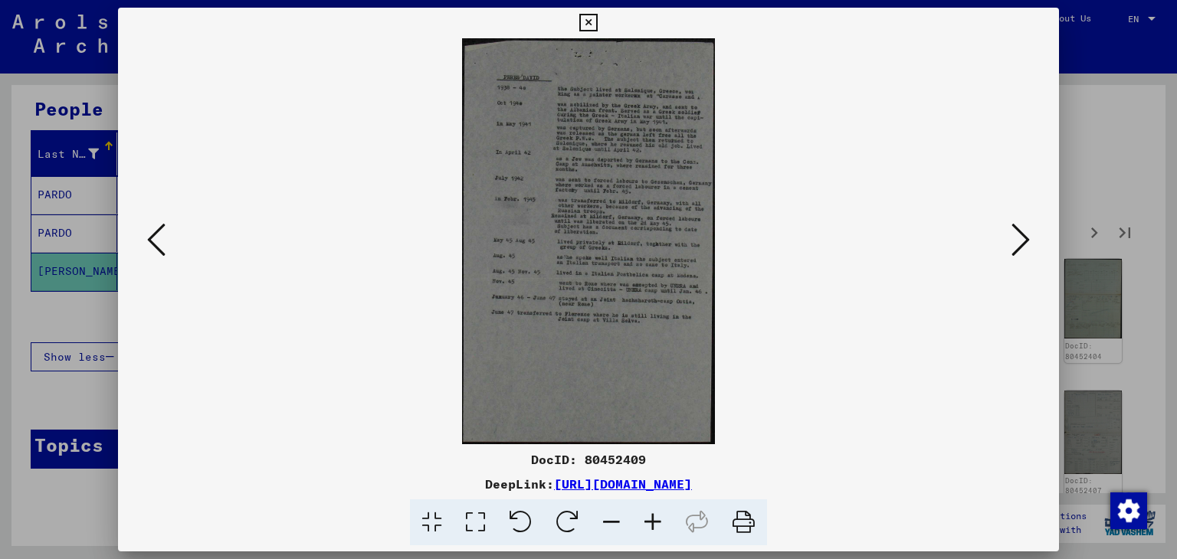
click at [1017, 238] on icon at bounding box center [1020, 239] width 18 height 37
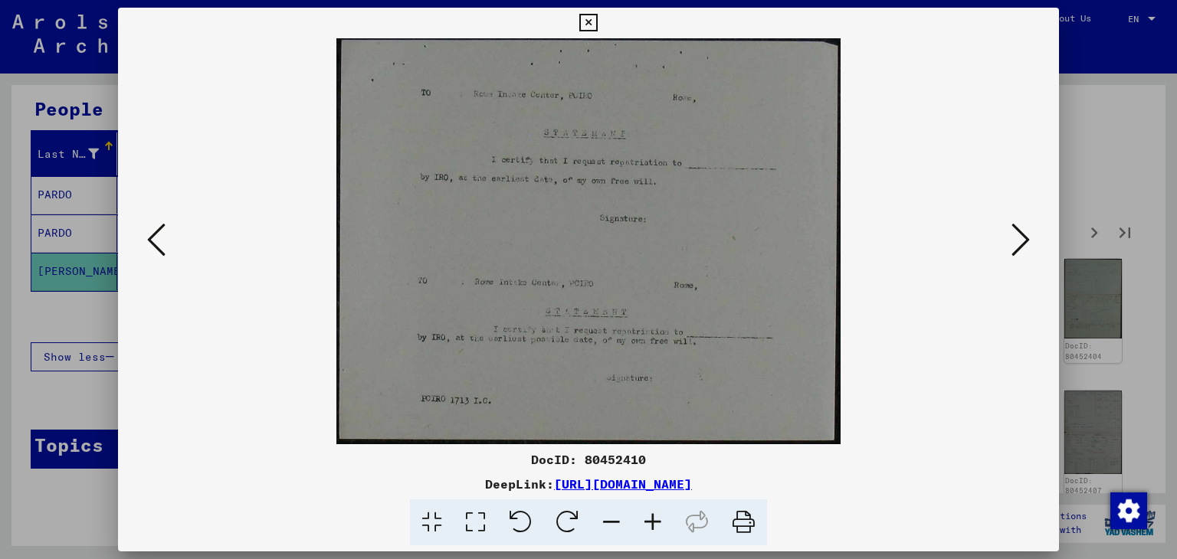
click at [1017, 238] on icon at bounding box center [1020, 239] width 18 height 37
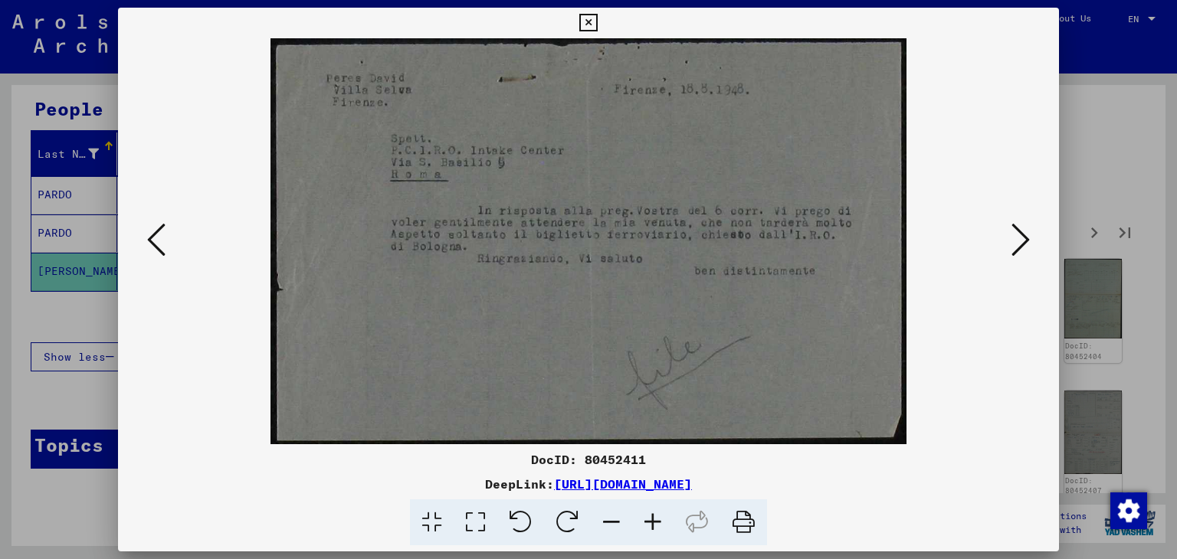
click at [1017, 238] on icon at bounding box center [1020, 239] width 18 height 37
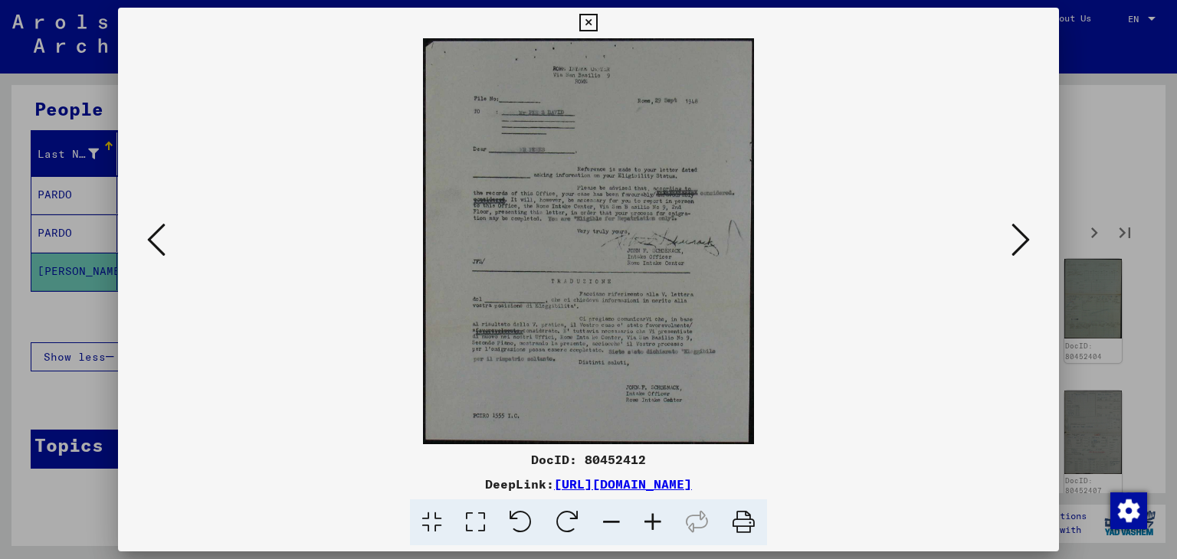
click at [1017, 238] on icon at bounding box center [1020, 239] width 18 height 37
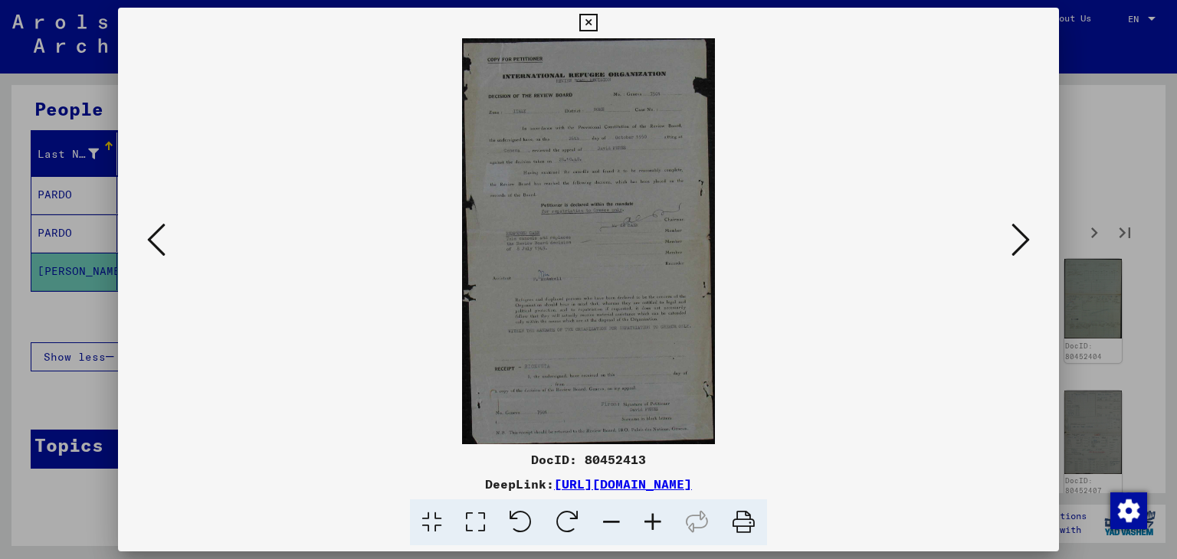
click at [1017, 238] on icon at bounding box center [1020, 239] width 18 height 37
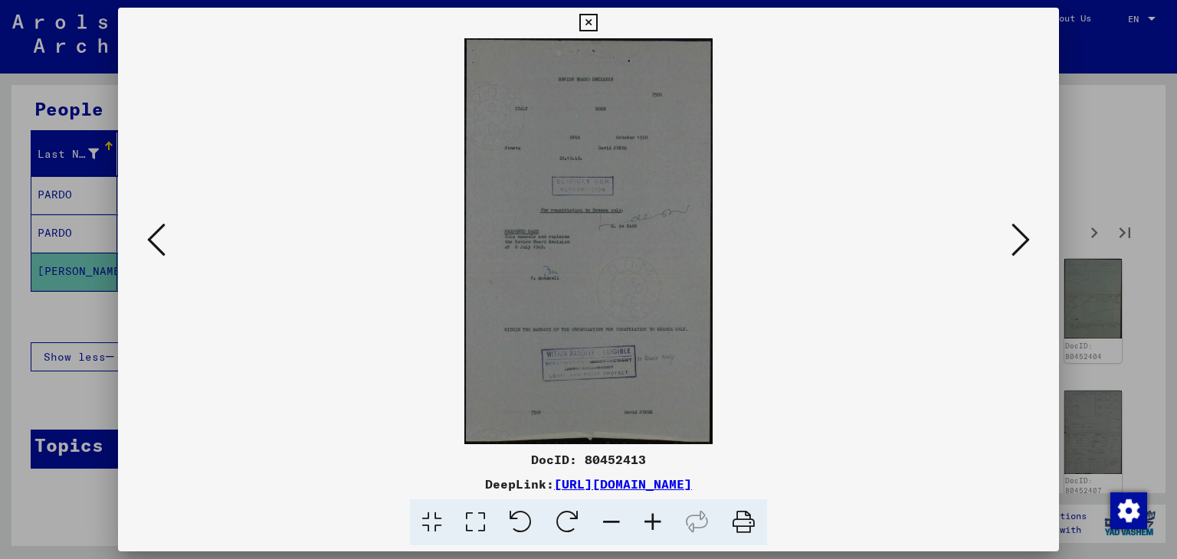
click at [1017, 238] on icon at bounding box center [1020, 239] width 18 height 37
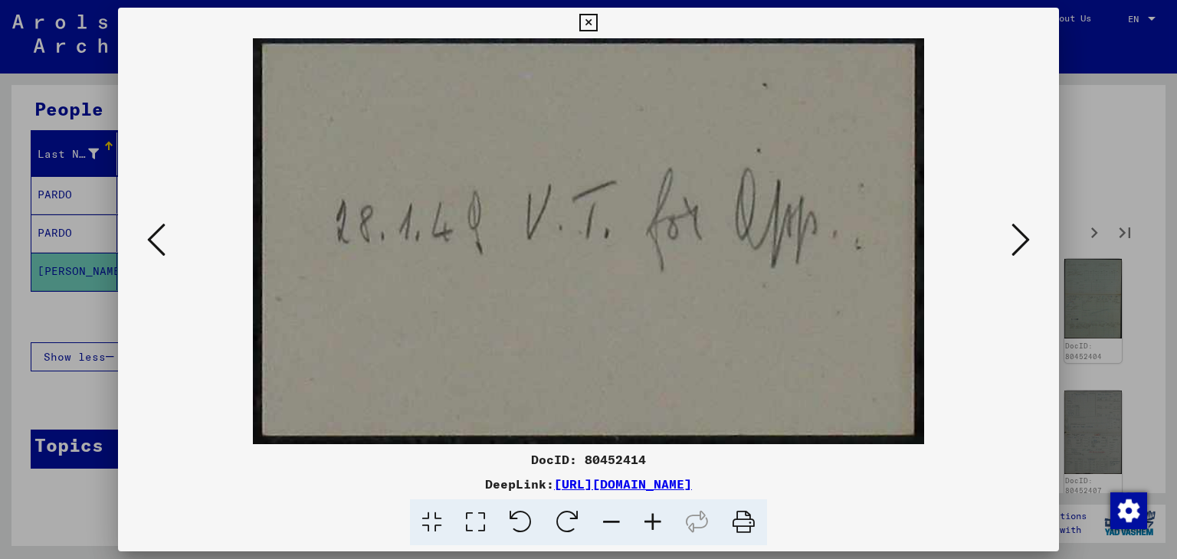
click at [1017, 238] on icon at bounding box center [1020, 239] width 18 height 37
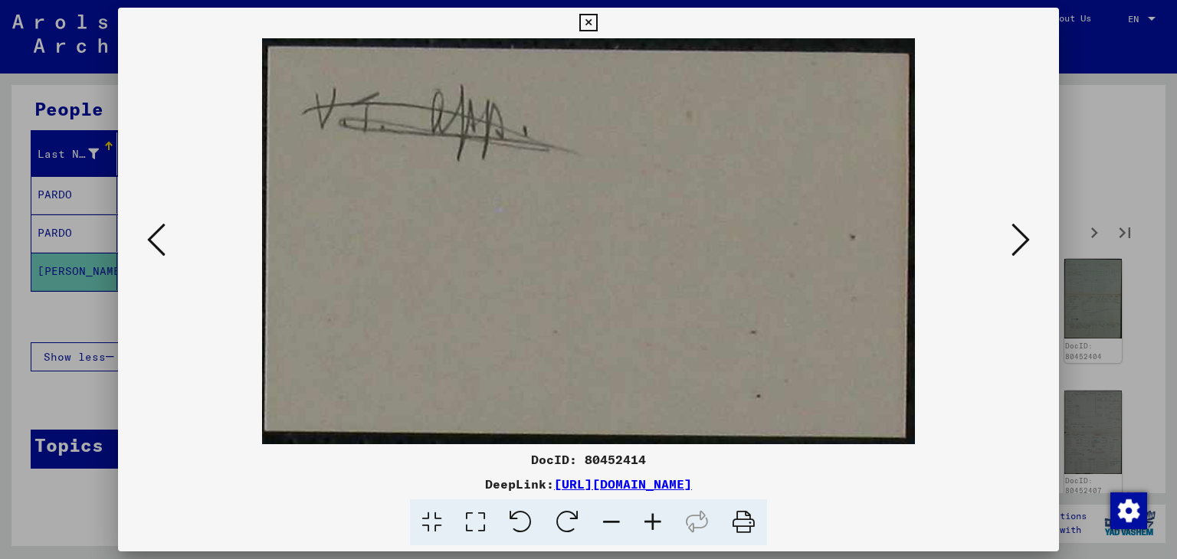
click at [1017, 238] on icon at bounding box center [1020, 239] width 18 height 37
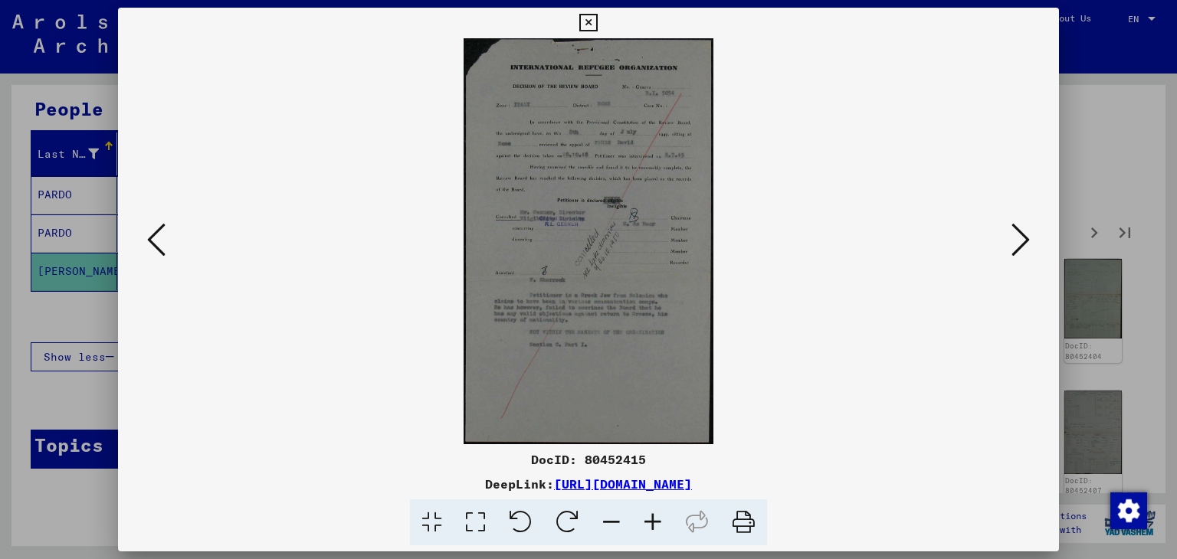
click at [1017, 238] on icon at bounding box center [1020, 239] width 18 height 37
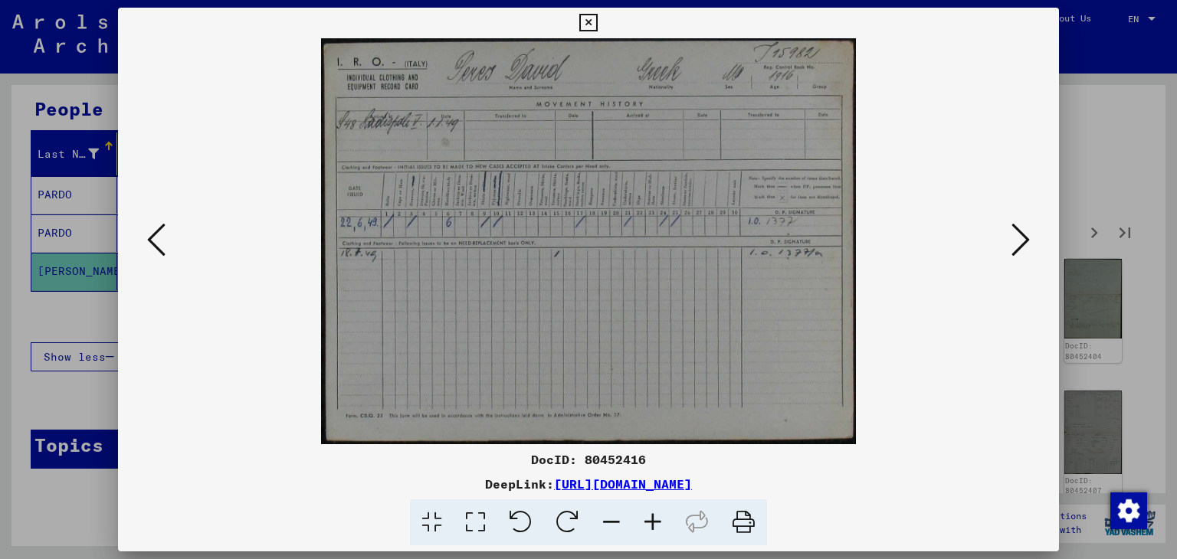
click at [1017, 238] on icon at bounding box center [1020, 239] width 18 height 37
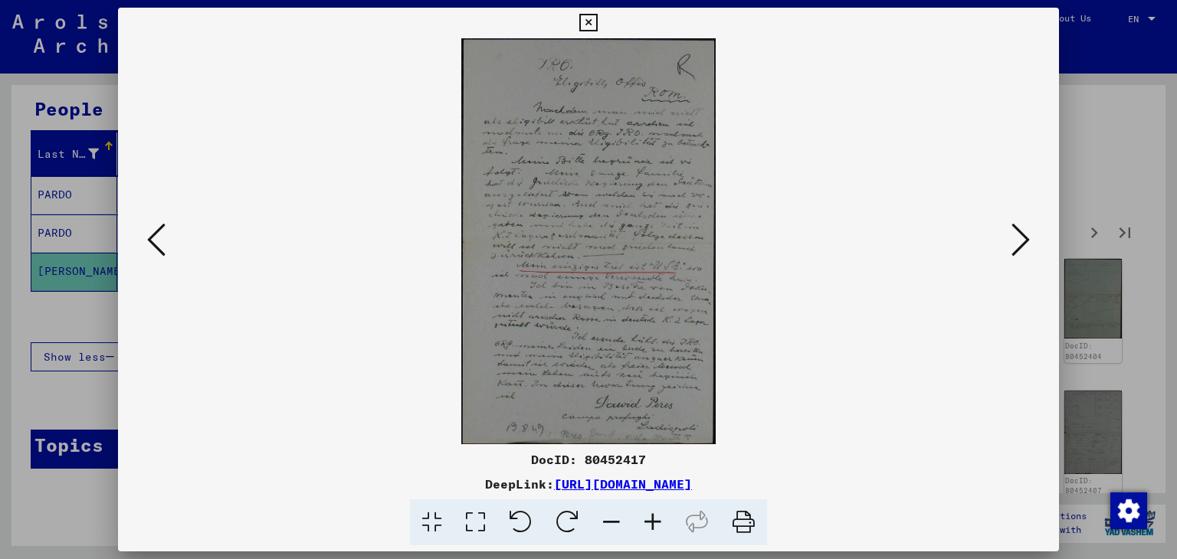
click at [1020, 240] on icon at bounding box center [1020, 239] width 18 height 37
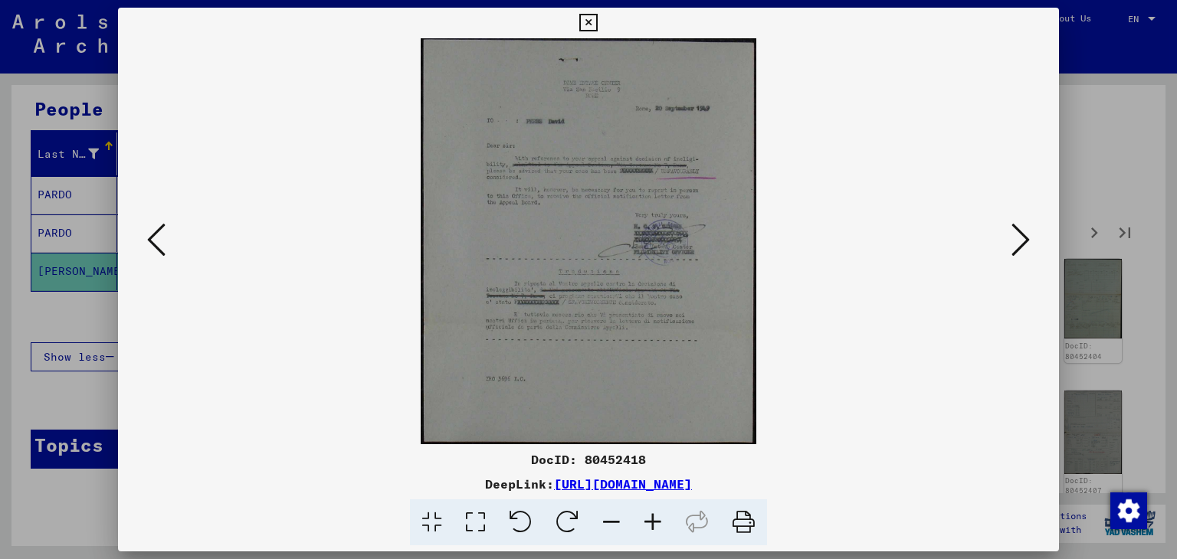
click at [1134, 162] on div at bounding box center [588, 279] width 1177 height 559
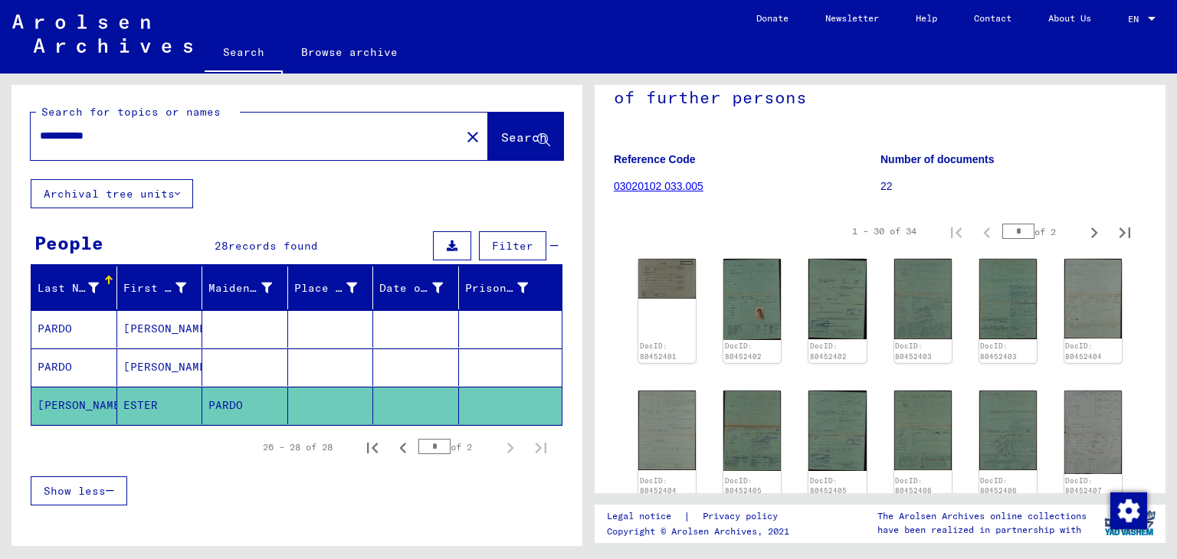
click at [164, 133] on input "**********" at bounding box center [245, 136] width 411 height 16
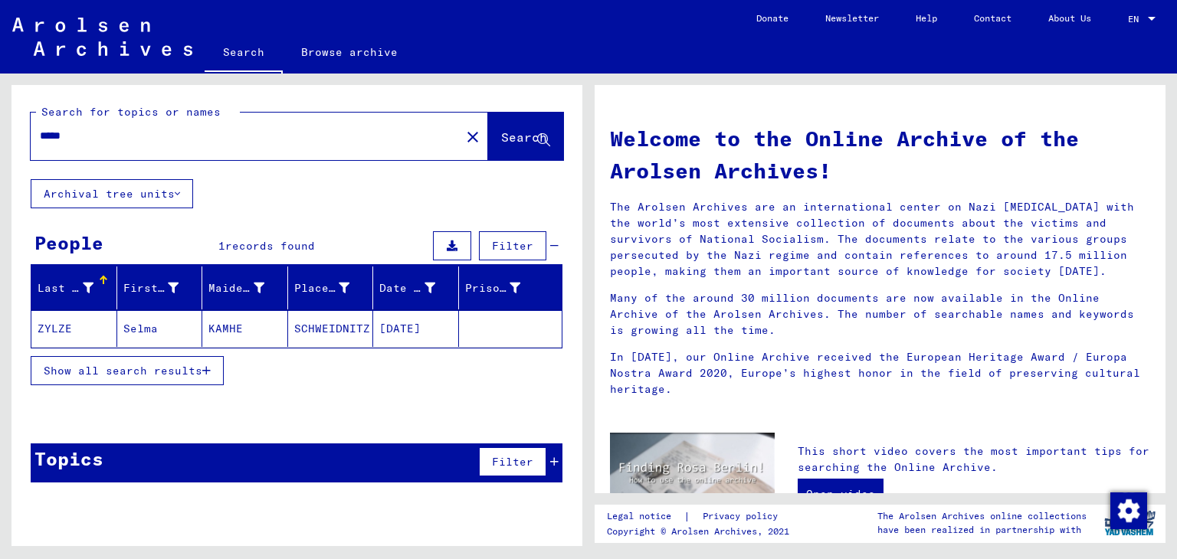
click at [107, 319] on mat-cell "ZYLZE" at bounding box center [74, 328] width 86 height 37
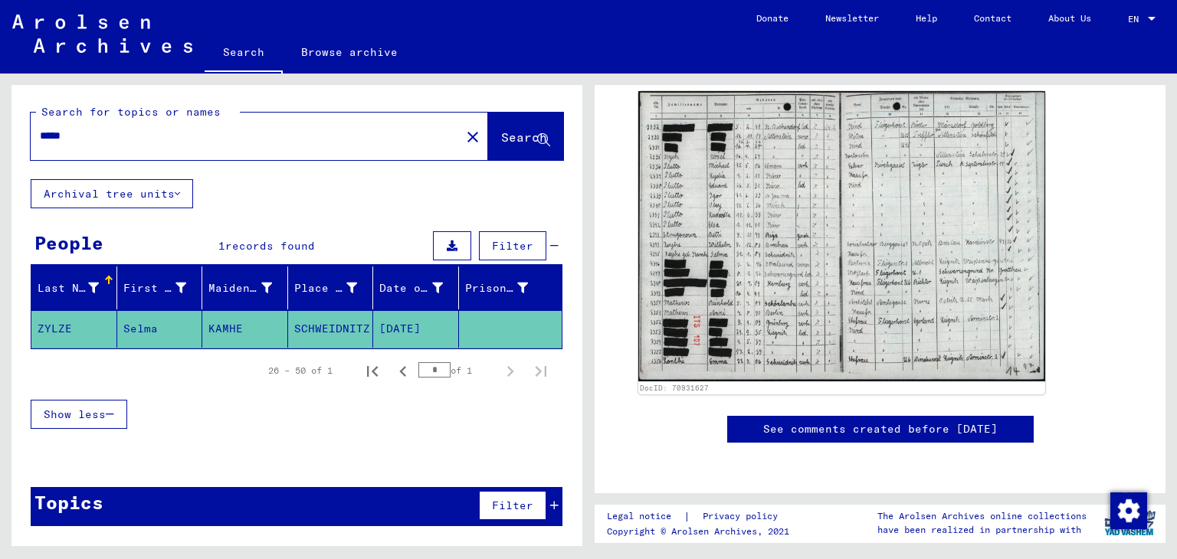
scroll to position [1262, 0]
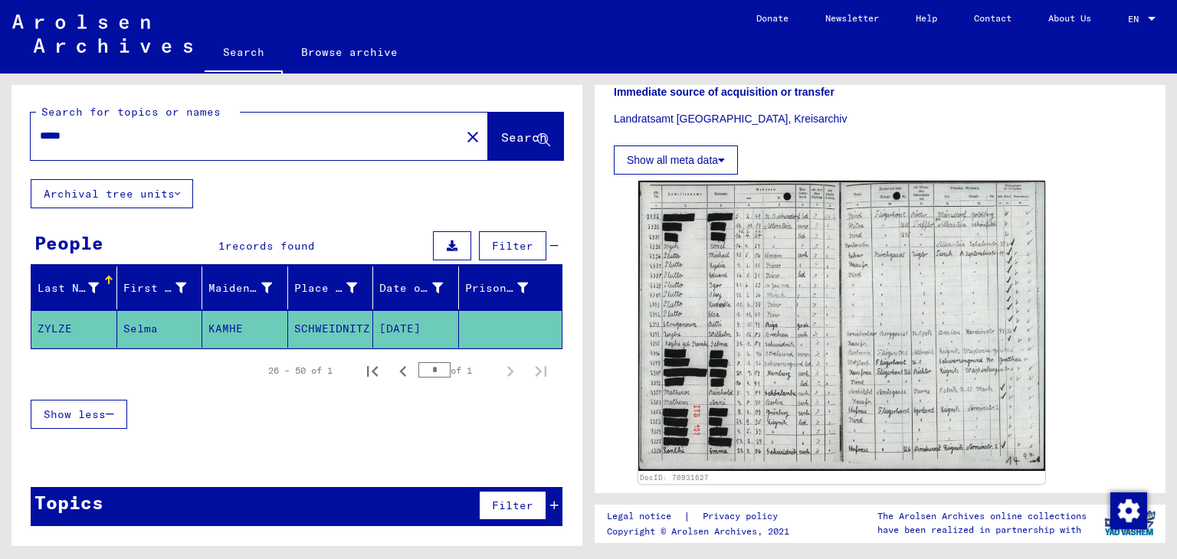
click at [140, 151] on div "*****" at bounding box center [241, 136] width 421 height 34
click at [129, 142] on input "*****" at bounding box center [245, 136] width 411 height 16
type input "*****"
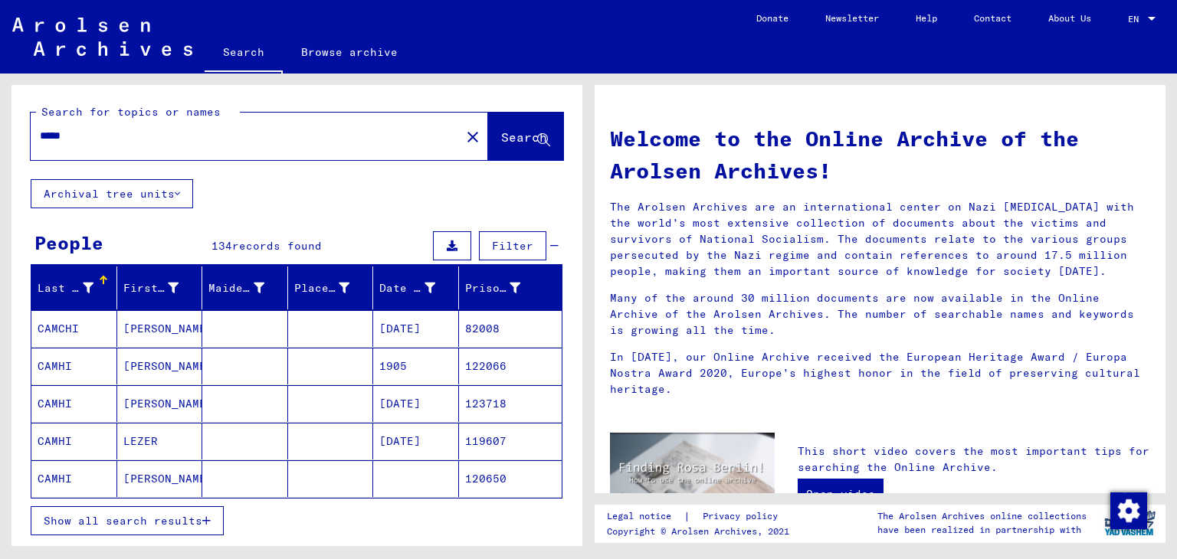
click at [106, 321] on mat-cell "CAMCHI" at bounding box center [74, 328] width 86 height 37
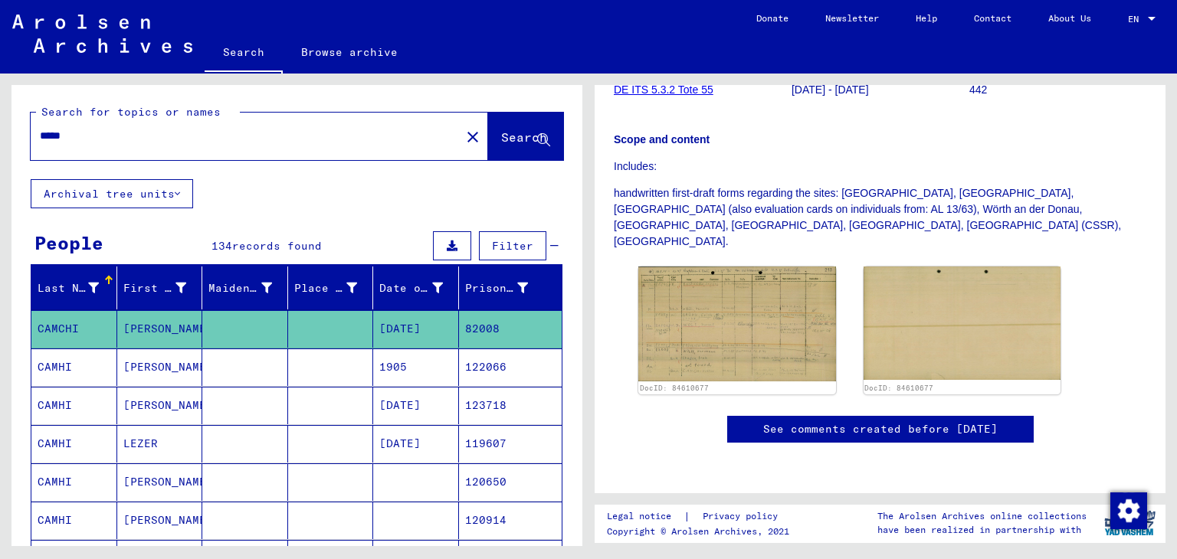
scroll to position [324, 0]
click at [337, 359] on mat-cell at bounding box center [331, 368] width 86 height 38
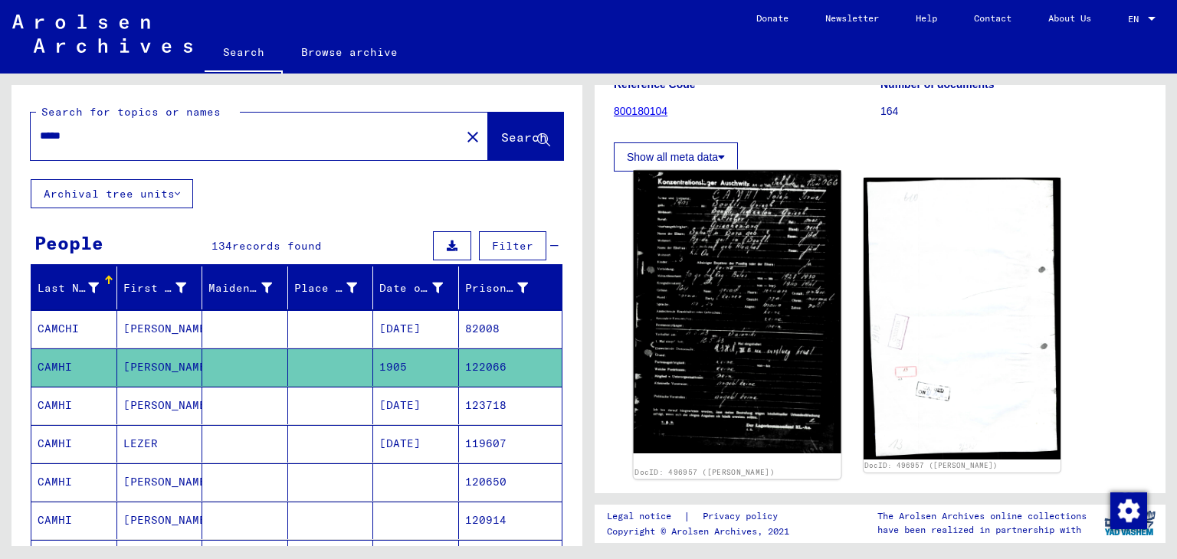
click at [709, 293] on img at bounding box center [736, 312] width 207 height 283
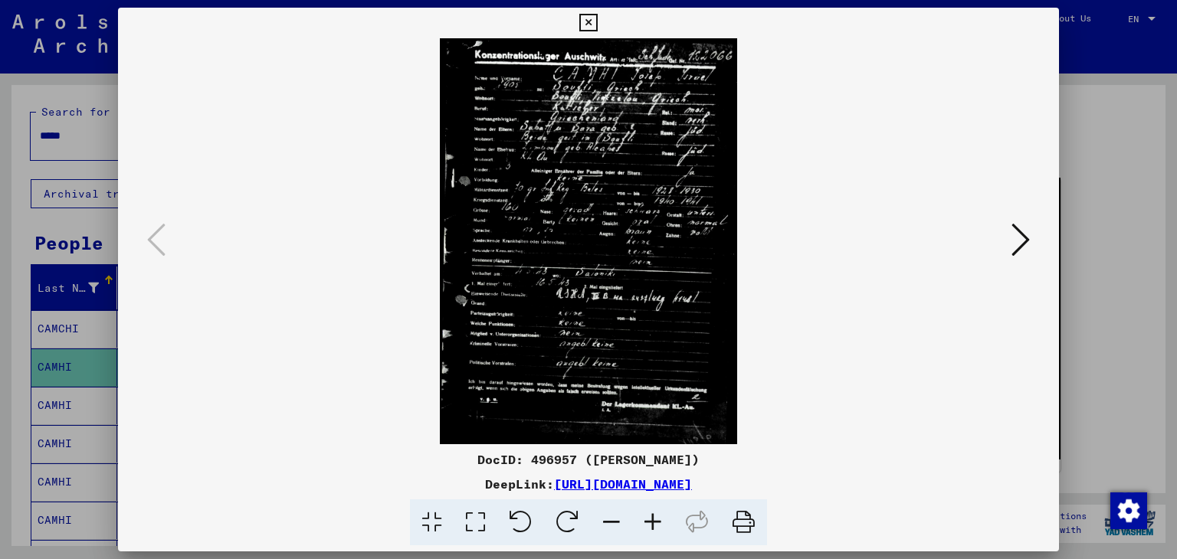
click at [1131, 203] on div at bounding box center [588, 279] width 1177 height 559
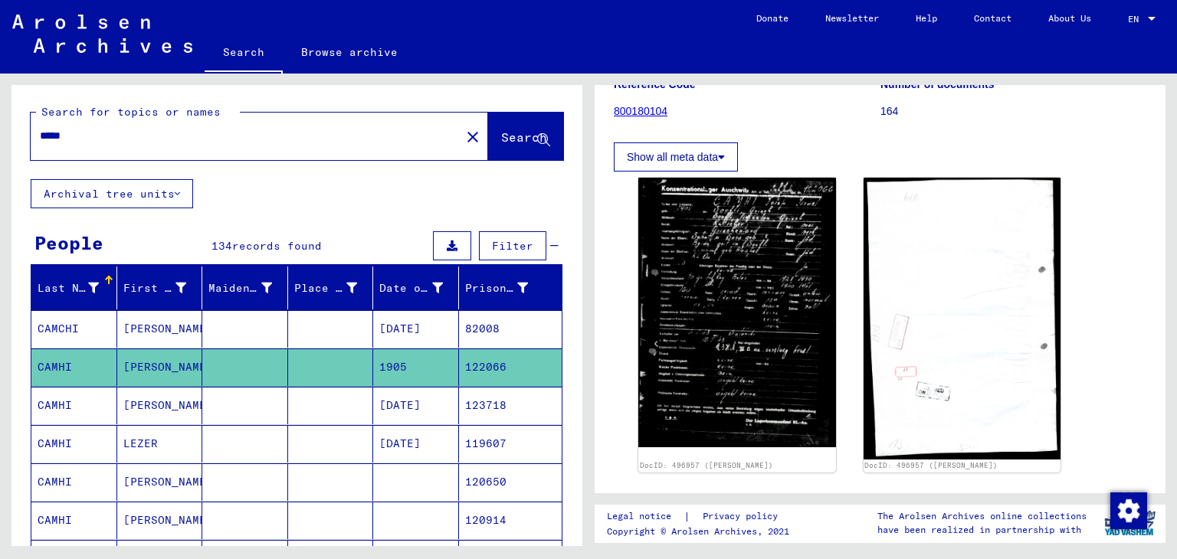
click at [437, 393] on mat-cell "[DATE]" at bounding box center [416, 406] width 86 height 38
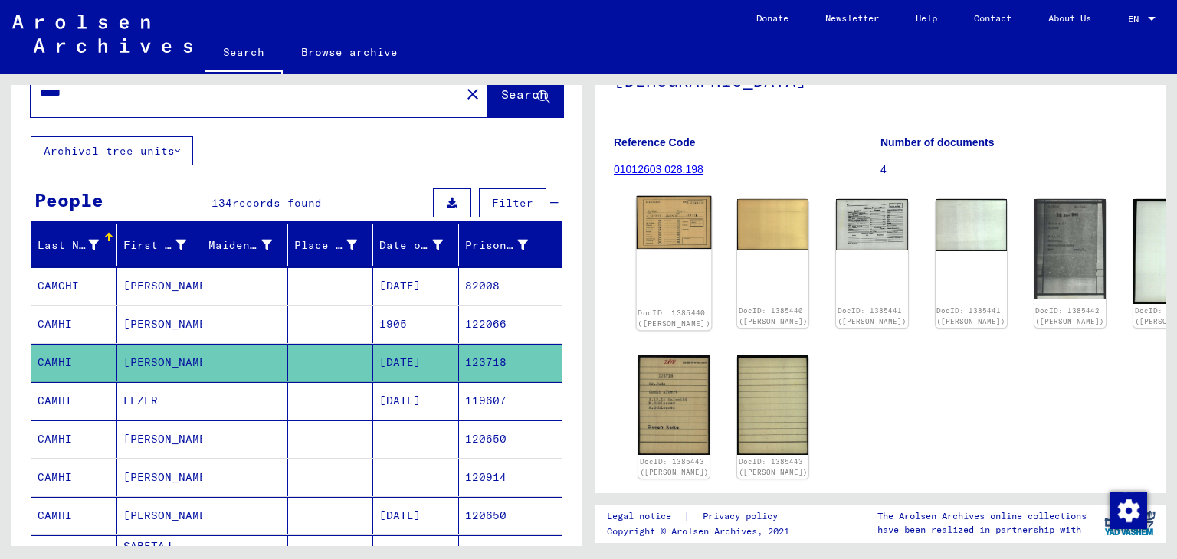
click at [670, 240] on img at bounding box center [674, 223] width 75 height 54
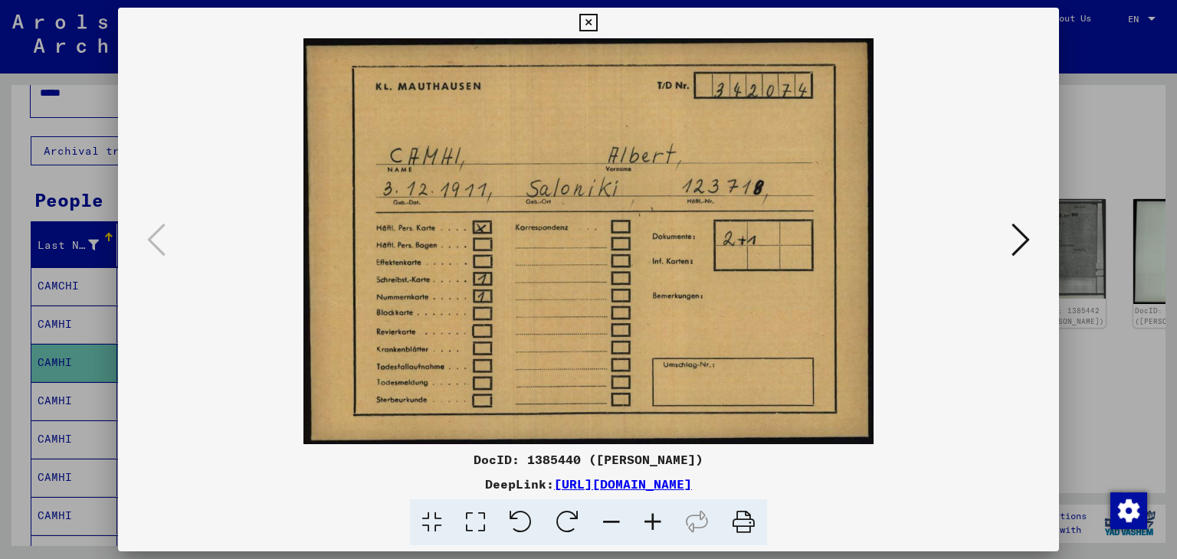
click at [1023, 240] on icon at bounding box center [1020, 239] width 18 height 37
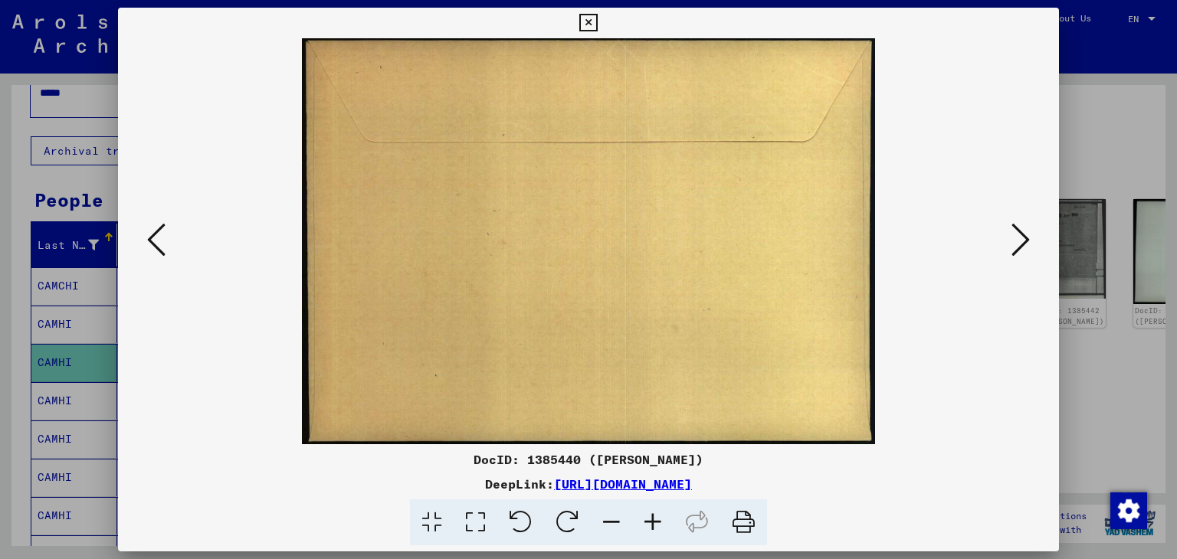
click at [1023, 240] on icon at bounding box center [1020, 239] width 18 height 37
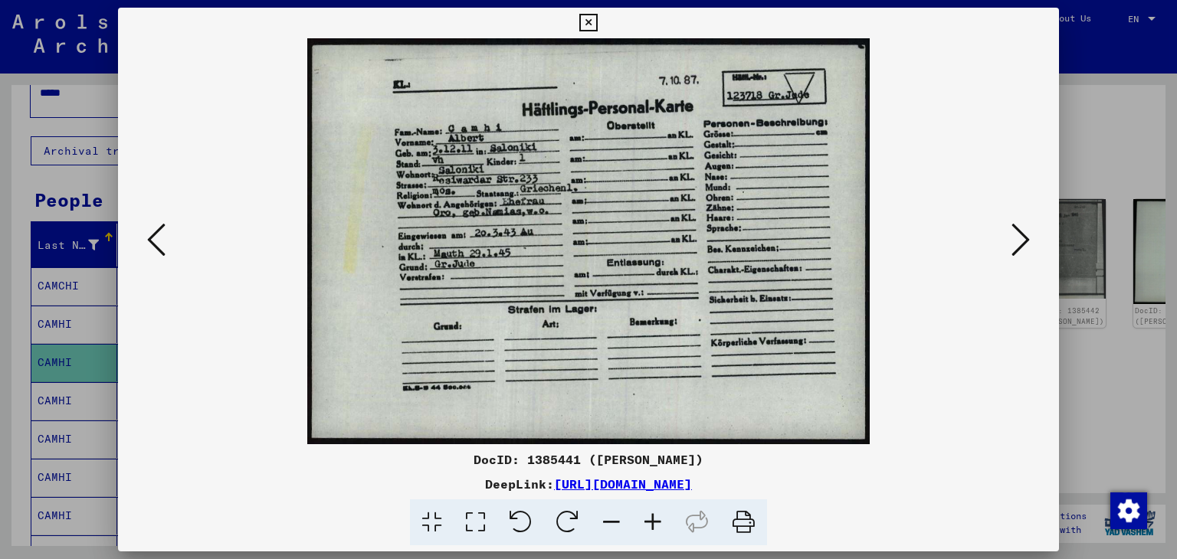
click at [18, 180] on div at bounding box center [588, 279] width 1177 height 559
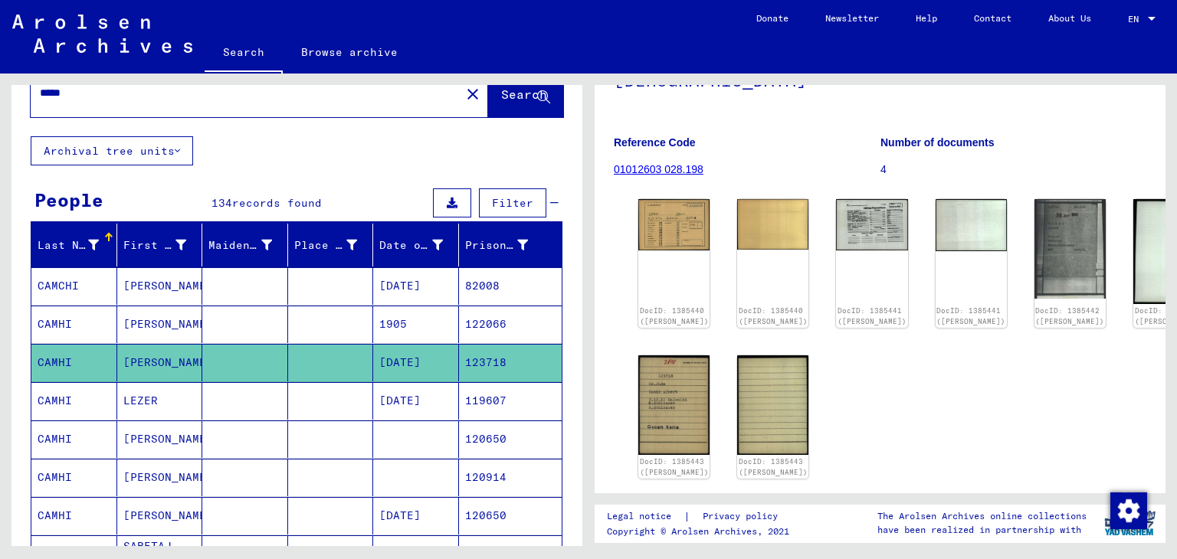
click at [175, 390] on mat-cell "LEZER" at bounding box center [160, 401] width 86 height 38
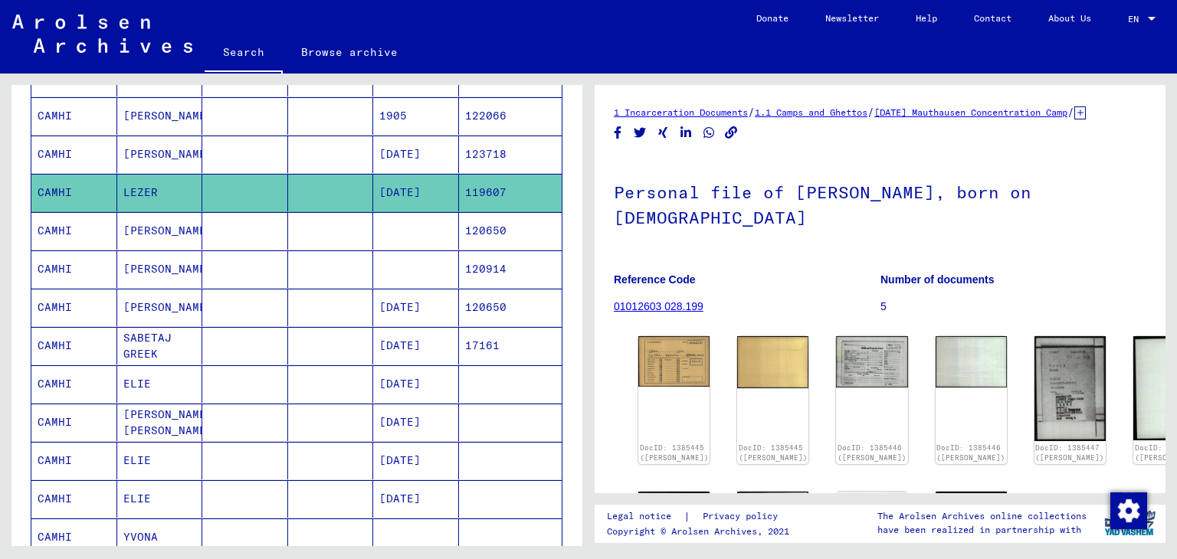
scroll to position [266, 0]
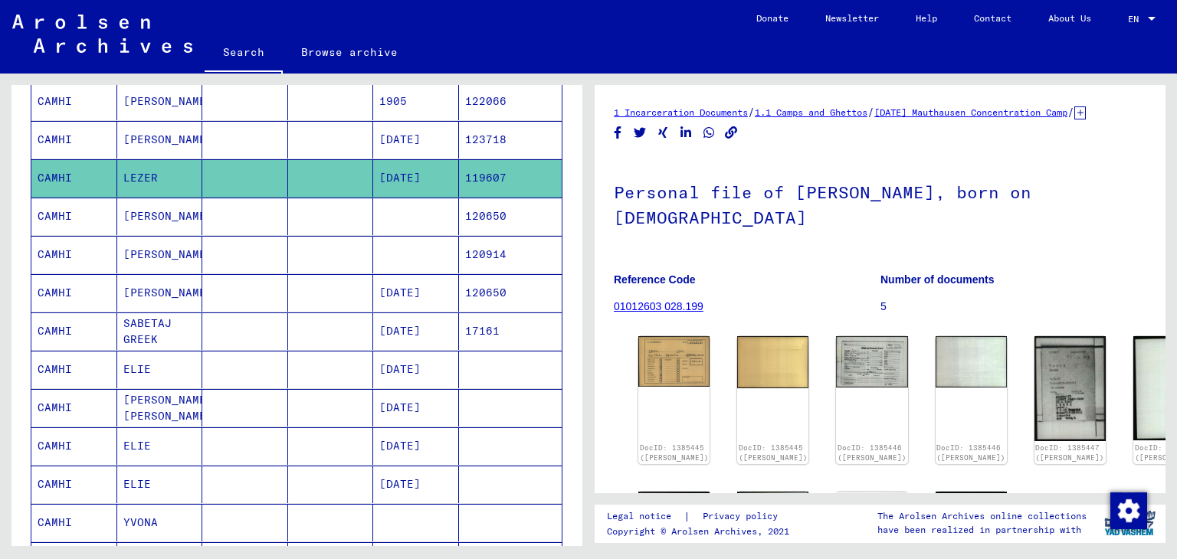
click at [254, 330] on mat-cell at bounding box center [245, 332] width 86 height 38
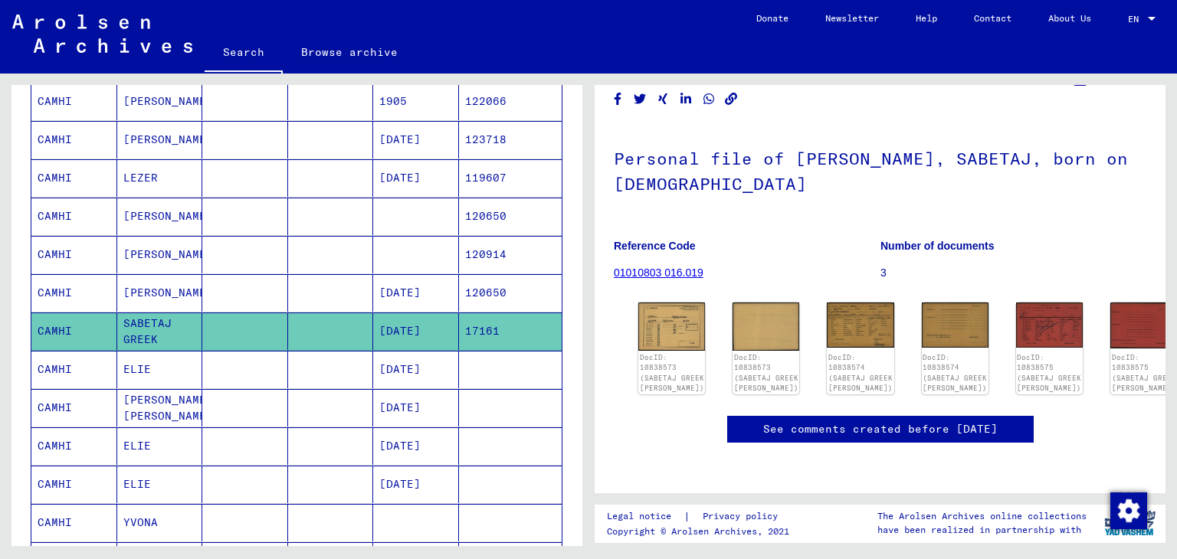
scroll to position [91, 0]
click at [832, 353] on link "DocID: 10838574 (SABETAJ GREEK [PERSON_NAME])" at bounding box center [860, 373] width 67 height 41
click at [829, 300] on img at bounding box center [860, 323] width 70 height 47
